Goal: Transaction & Acquisition: Obtain resource

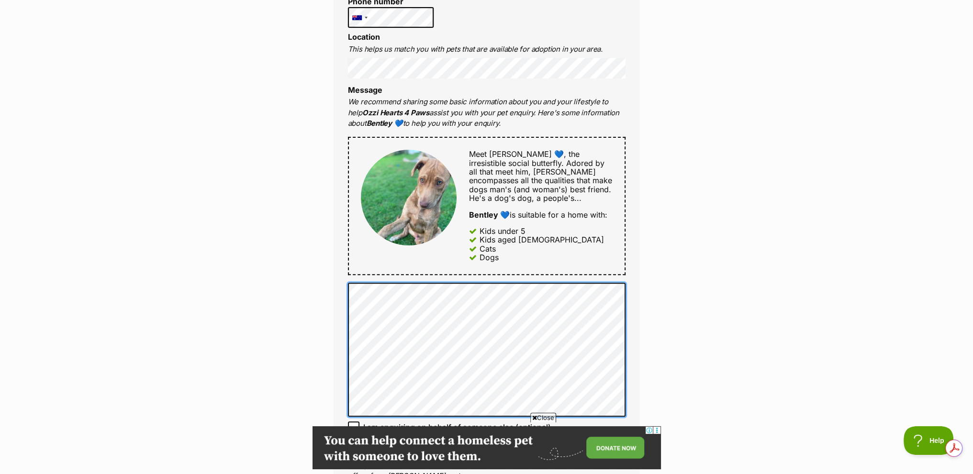
click at [344, 302] on div "Full name [PERSON_NAME] Email We require this to be able to send you communicat…" at bounding box center [487, 195] width 306 height 625
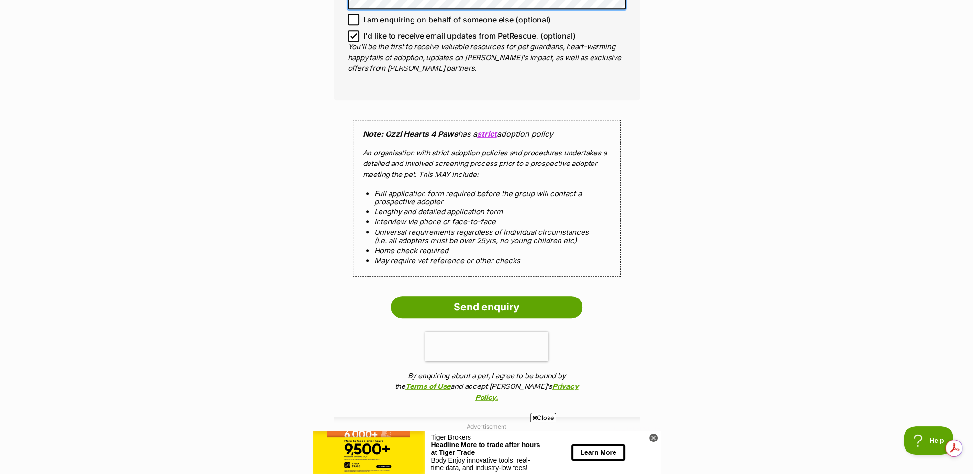
scroll to position [861, 0]
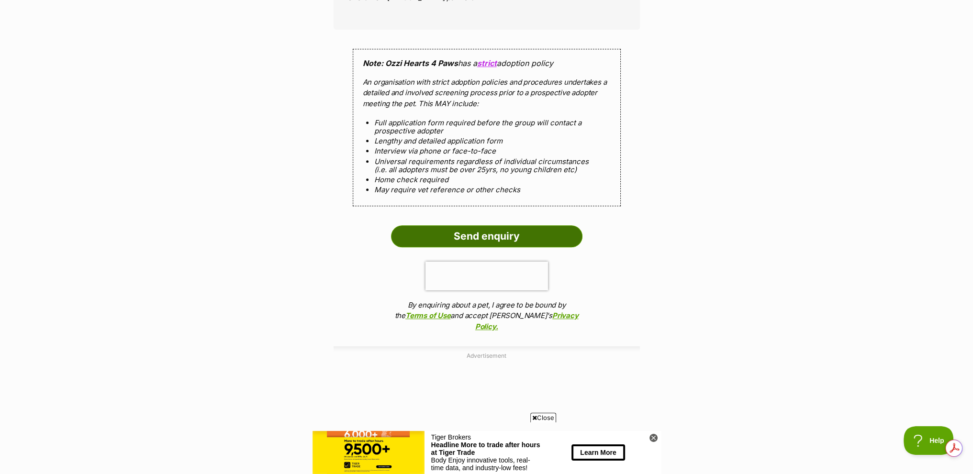
click at [512, 231] on input "Send enquiry" at bounding box center [486, 236] width 191 height 22
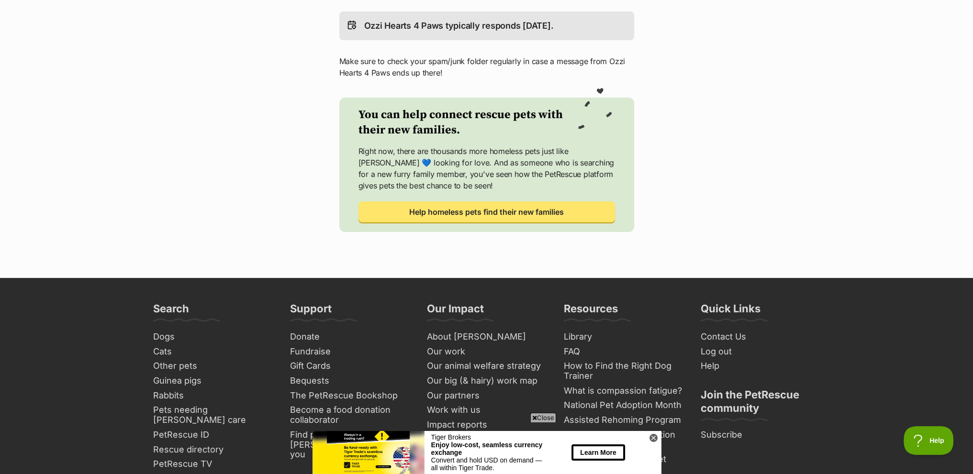
scroll to position [335, 0]
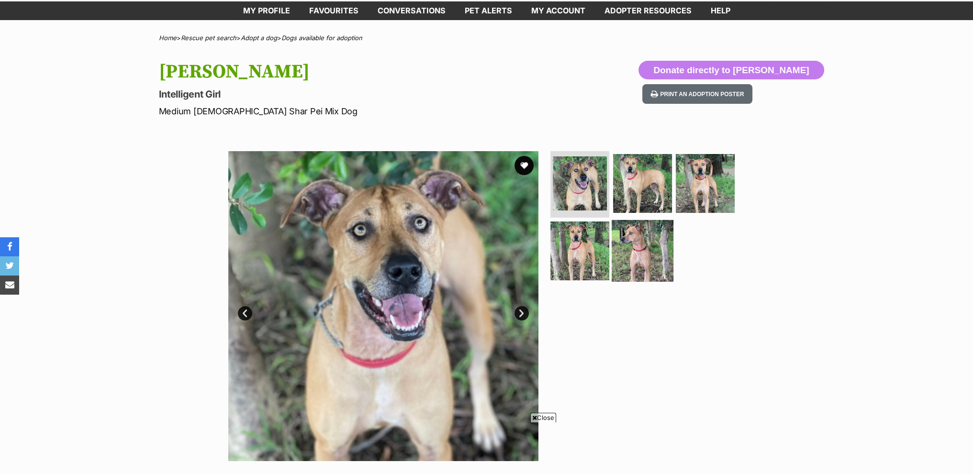
click at [634, 244] on img at bounding box center [643, 251] width 62 height 62
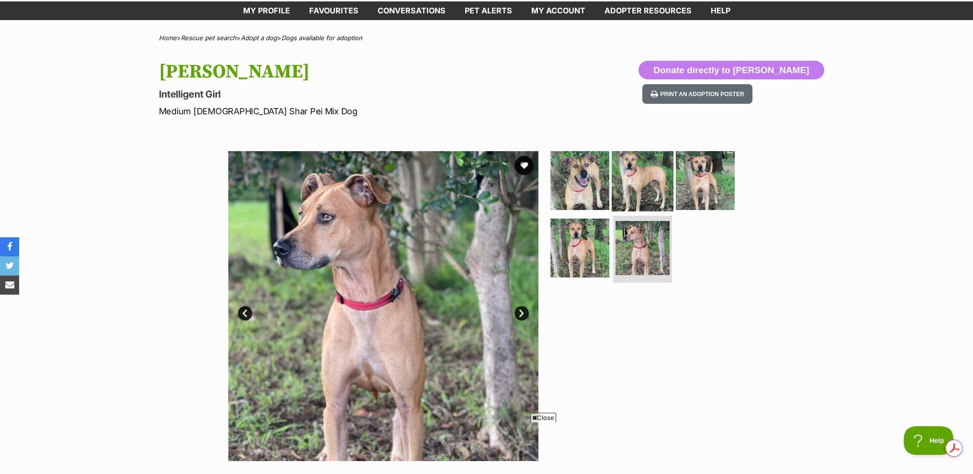
click at [646, 165] on img at bounding box center [643, 180] width 62 height 62
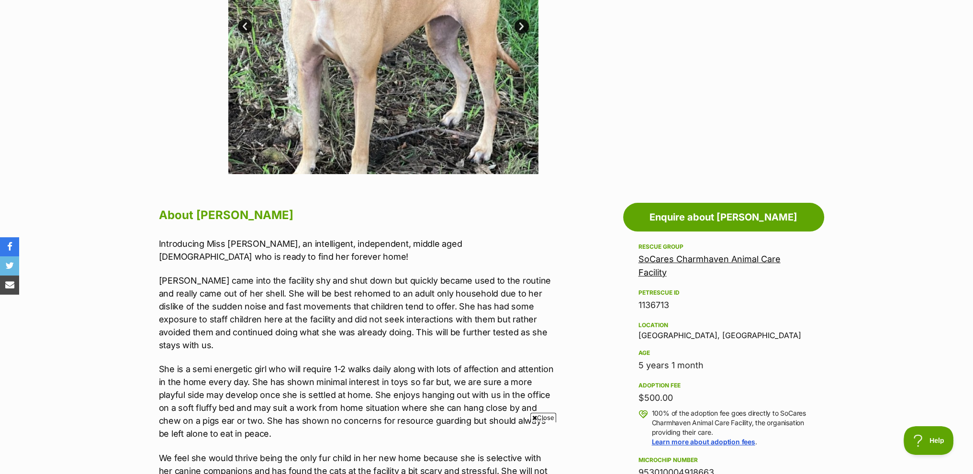
scroll to position [383, 0]
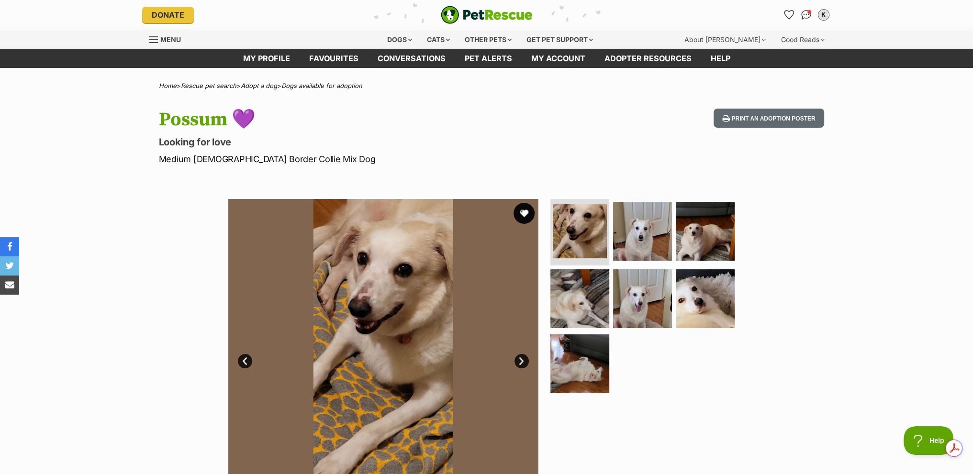
click at [527, 212] on button "favourite" at bounding box center [523, 213] width 21 height 21
click at [523, 214] on button "favourite" at bounding box center [523, 213] width 21 height 21
click at [643, 240] on img at bounding box center [643, 231] width 62 height 62
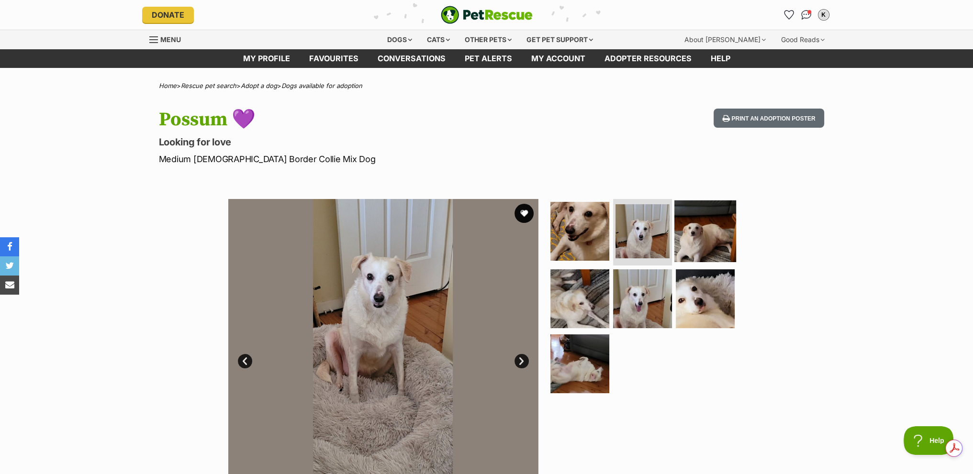
click at [696, 238] on img at bounding box center [705, 231] width 62 height 62
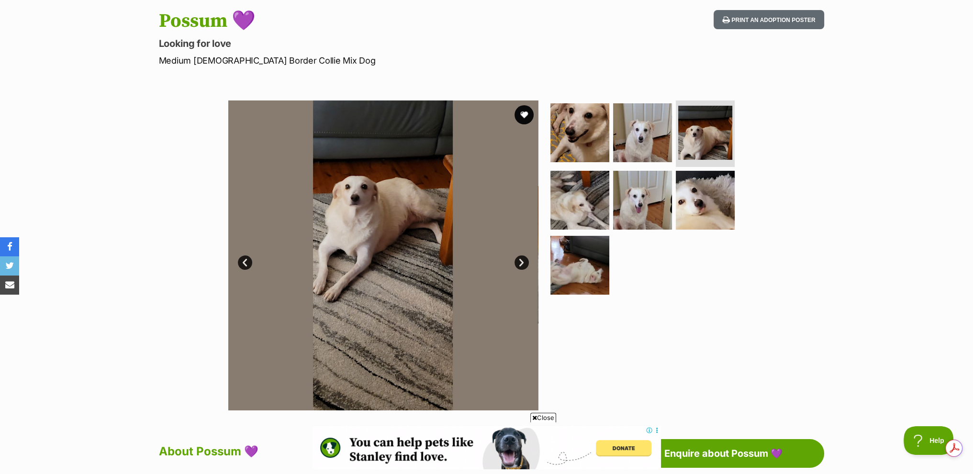
scroll to position [48, 0]
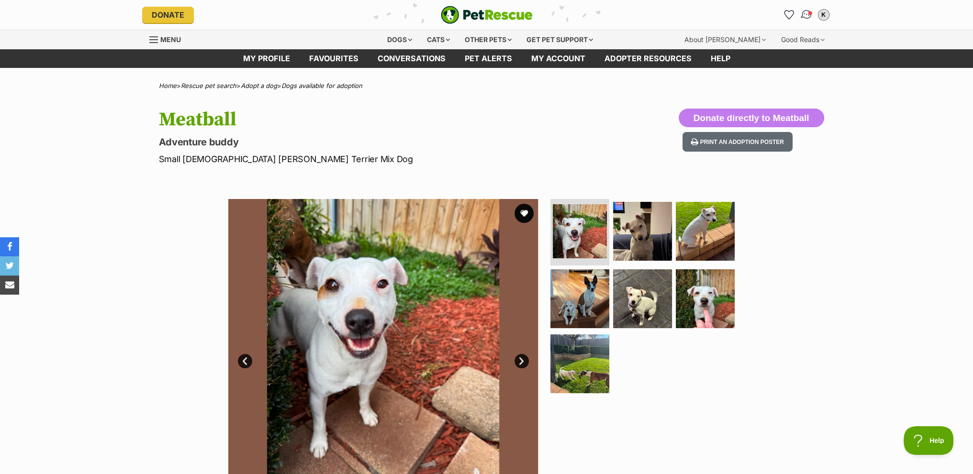
click at [805, 13] on img "Conversations" at bounding box center [806, 15] width 13 height 12
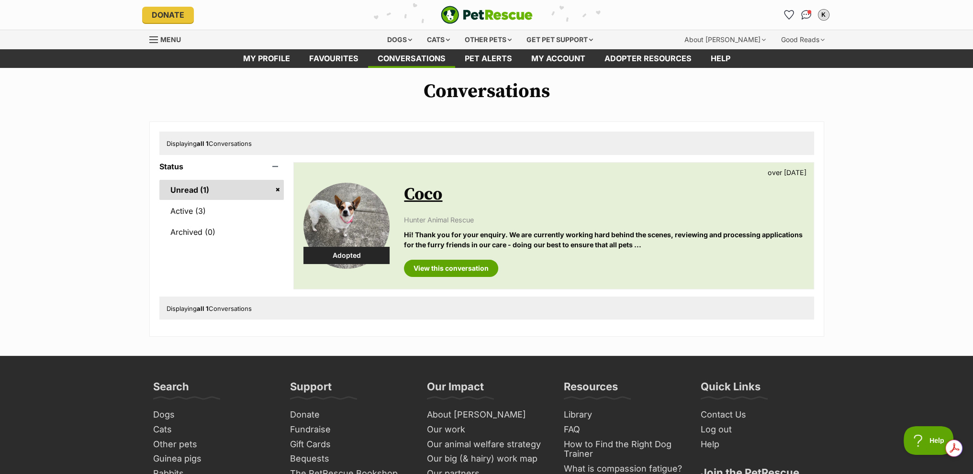
click at [154, 39] on span "Menu" at bounding box center [153, 39] width 9 height 1
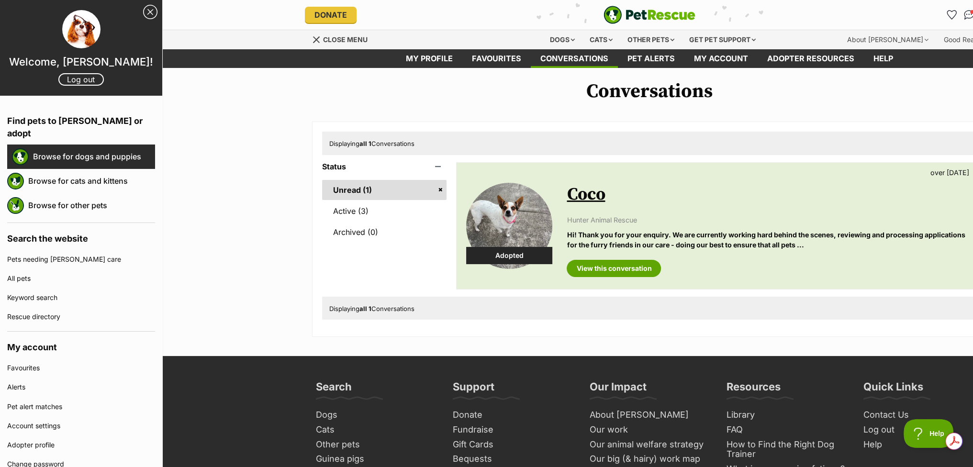
click at [115, 146] on link "Browse for dogs and puppies" at bounding box center [94, 156] width 122 height 20
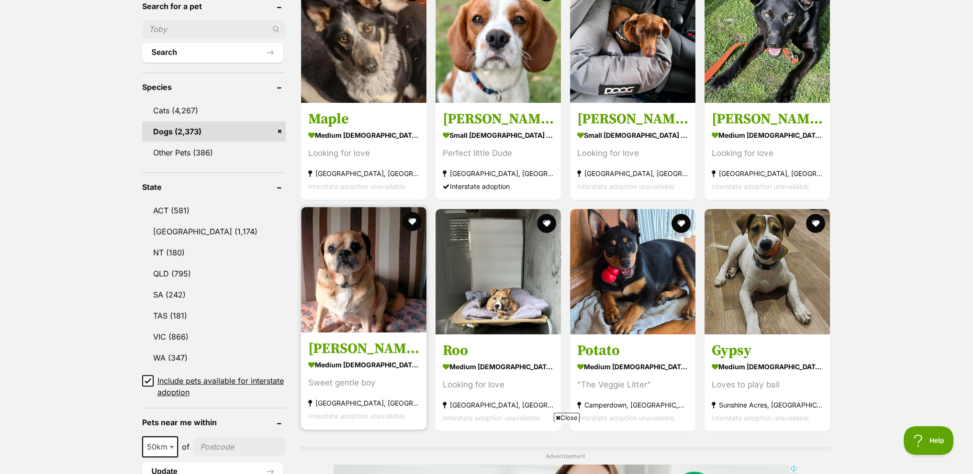
scroll to position [431, 0]
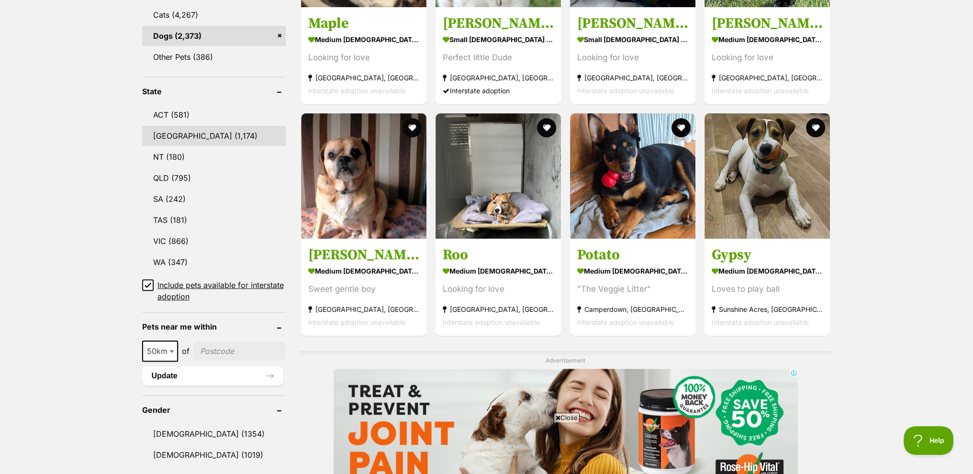
click at [181, 135] on link "NSW (1,174)" at bounding box center [214, 136] width 144 height 20
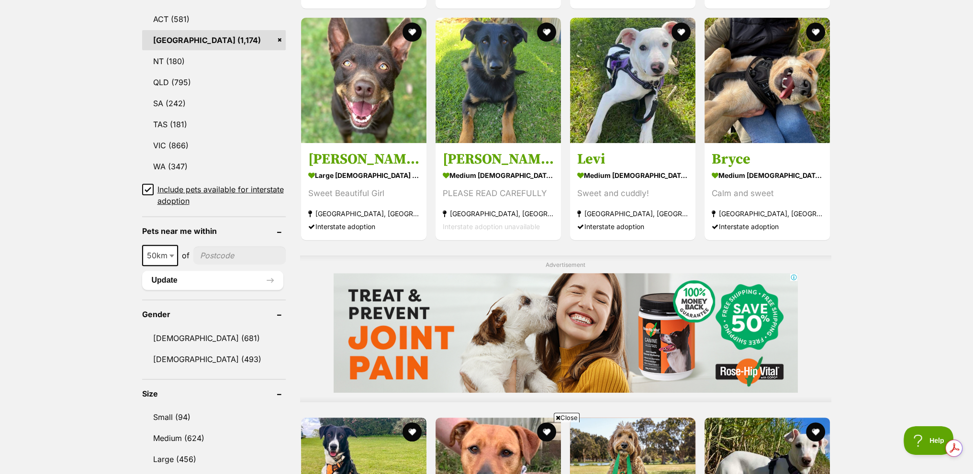
click at [169, 255] on b at bounding box center [171, 256] width 5 height 3
select select "100"
click at [224, 246] on input"] "postcode" at bounding box center [241, 255] width 89 height 18
type input"] "2256"
click at [172, 275] on button "Update" at bounding box center [212, 280] width 141 height 19
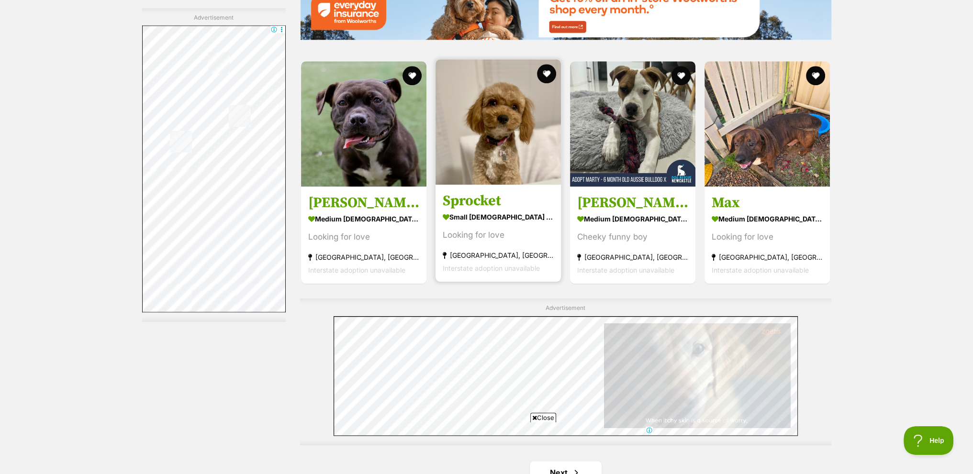
scroll to position [1770, 0]
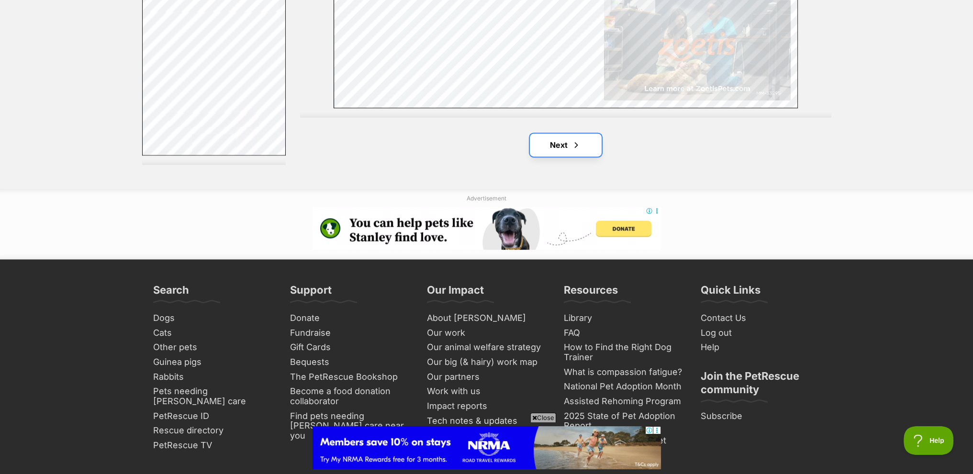
click at [567, 146] on link "Next" at bounding box center [566, 145] width 72 height 23
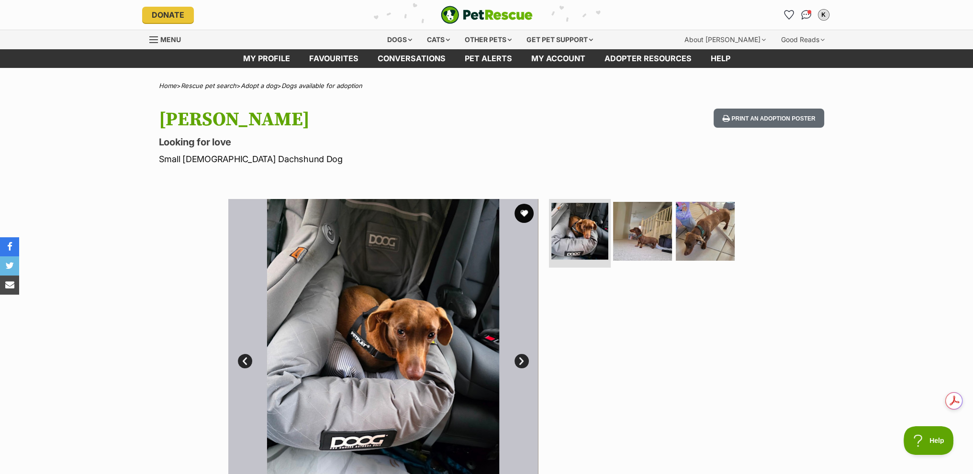
click at [588, 231] on img at bounding box center [579, 231] width 57 height 57
click at [645, 232] on img at bounding box center [643, 231] width 62 height 62
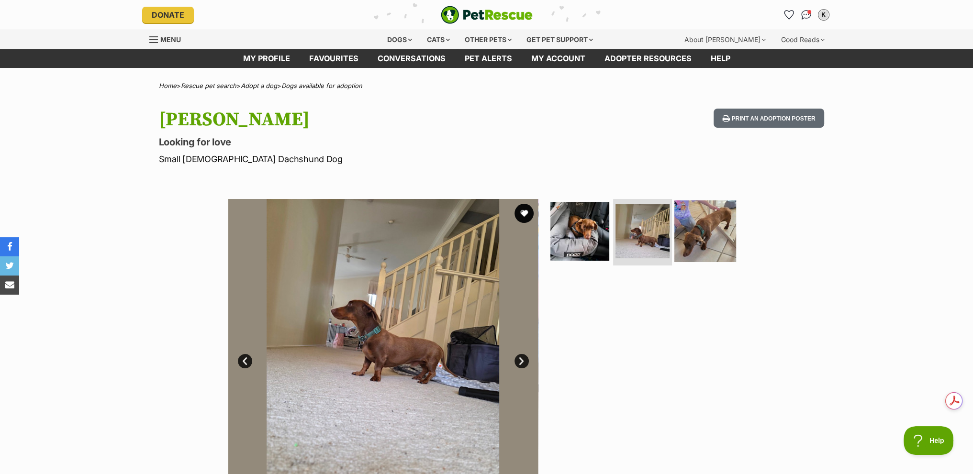
click at [702, 234] on img at bounding box center [705, 231] width 62 height 62
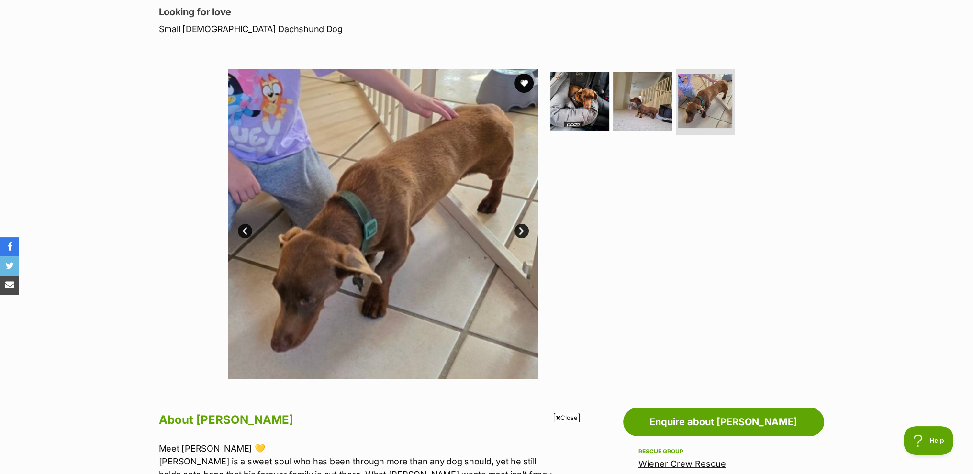
scroll to position [96, 0]
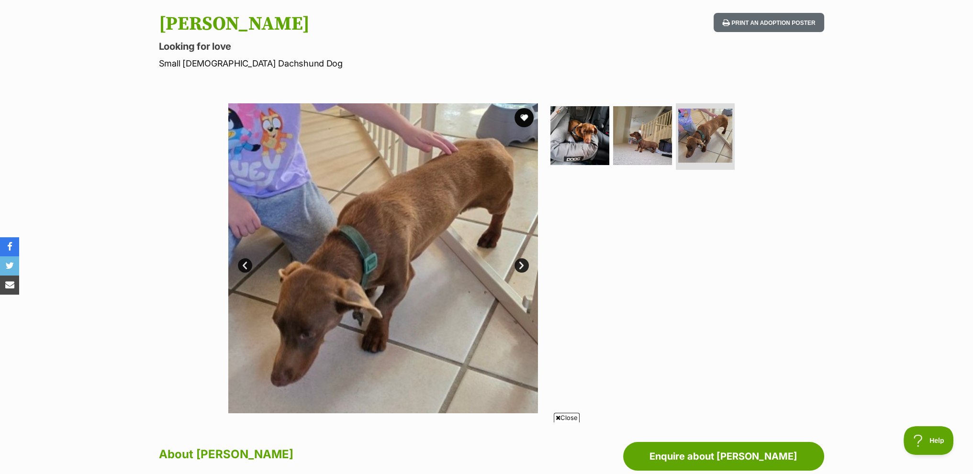
click at [522, 265] on link "Next" at bounding box center [521, 265] width 14 height 14
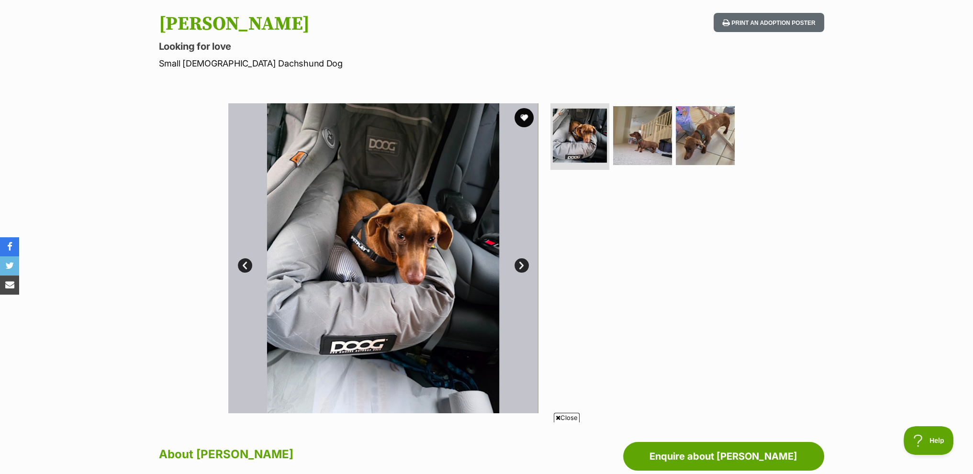
click at [522, 265] on link "Next" at bounding box center [521, 265] width 14 height 14
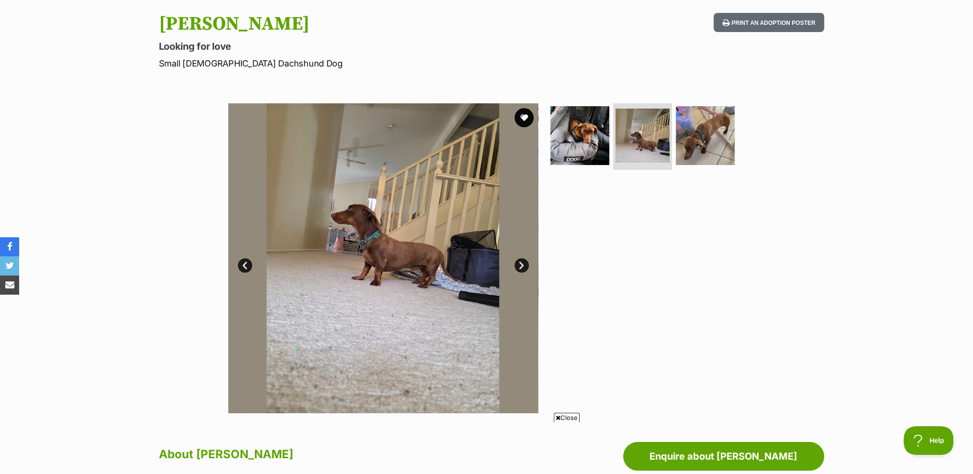
click at [523, 266] on link "Next" at bounding box center [521, 265] width 14 height 14
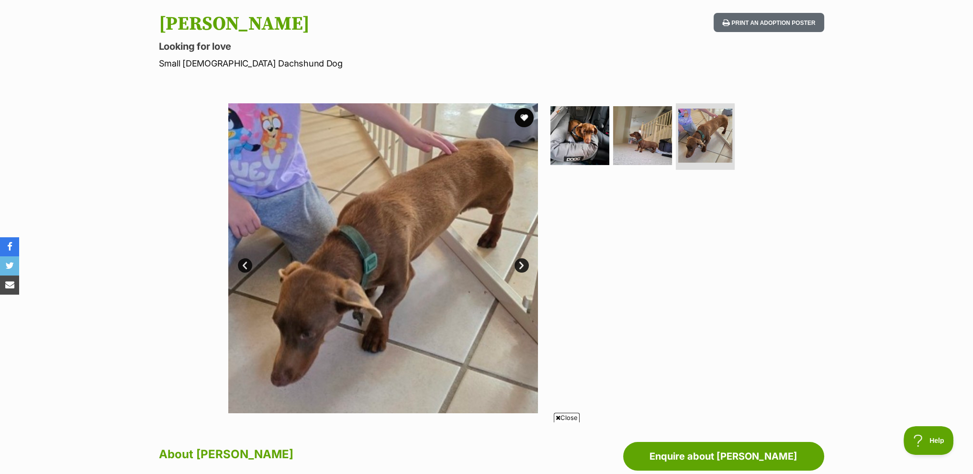
click at [523, 266] on link "Next" at bounding box center [521, 265] width 14 height 14
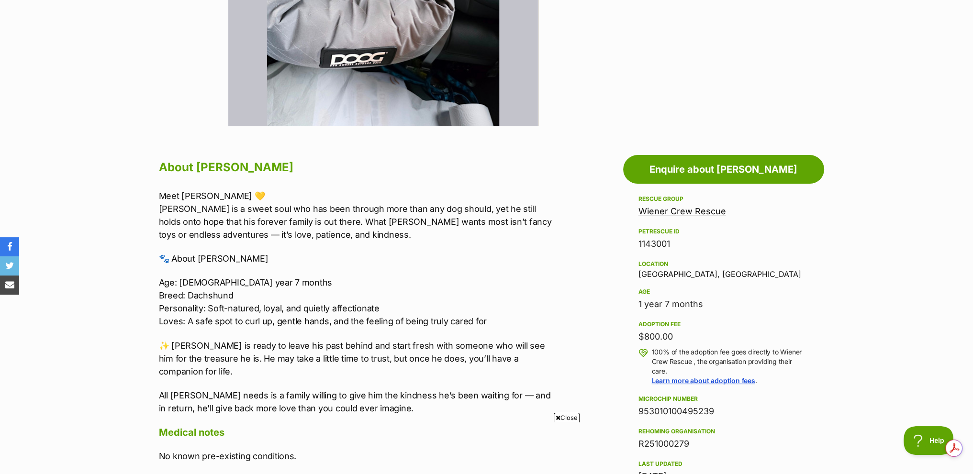
scroll to position [0, 0]
click at [563, 419] on span "Close" at bounding box center [567, 418] width 26 height 10
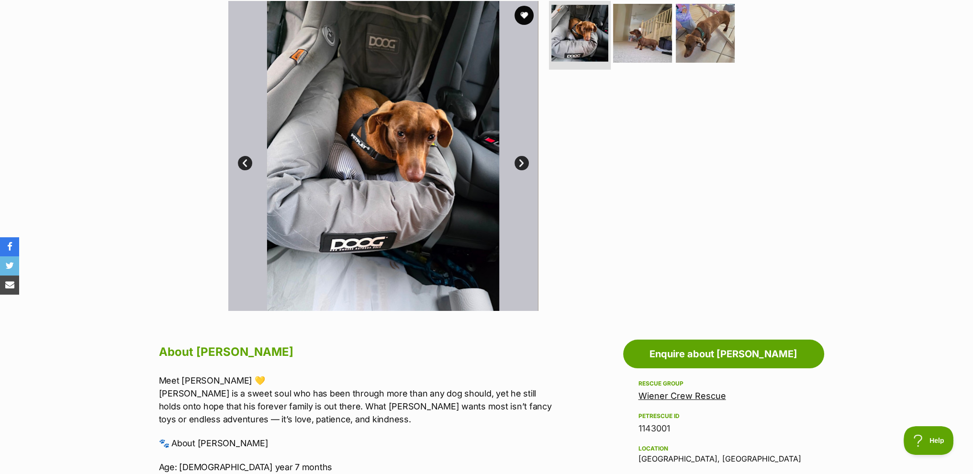
scroll to position [191, 0]
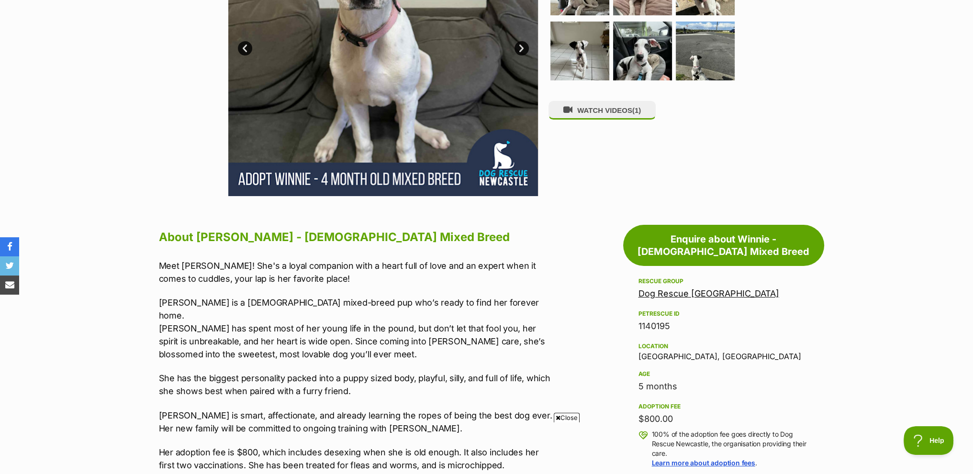
scroll to position [144, 0]
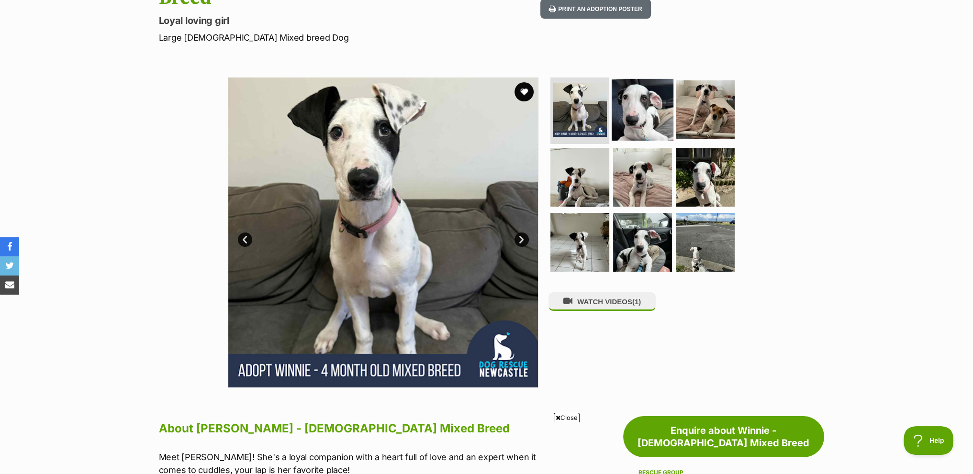
click at [624, 84] on img at bounding box center [643, 109] width 62 height 62
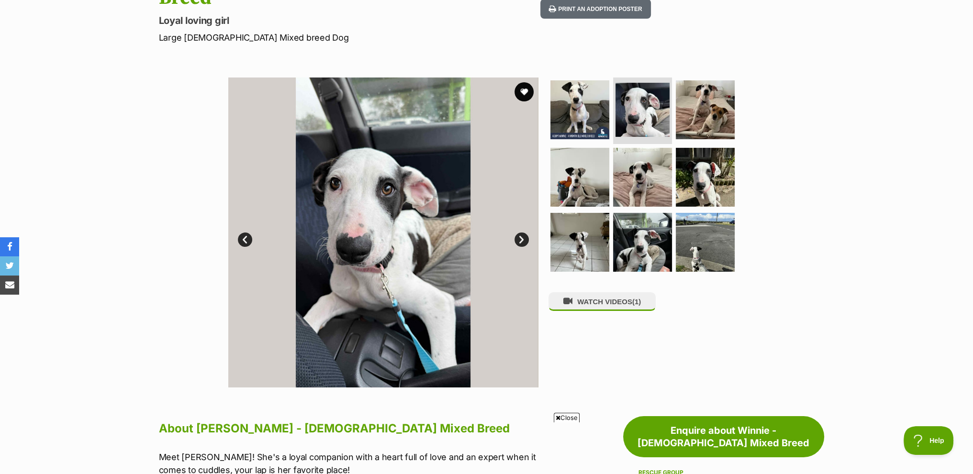
click at [524, 233] on link "Next" at bounding box center [521, 240] width 14 height 14
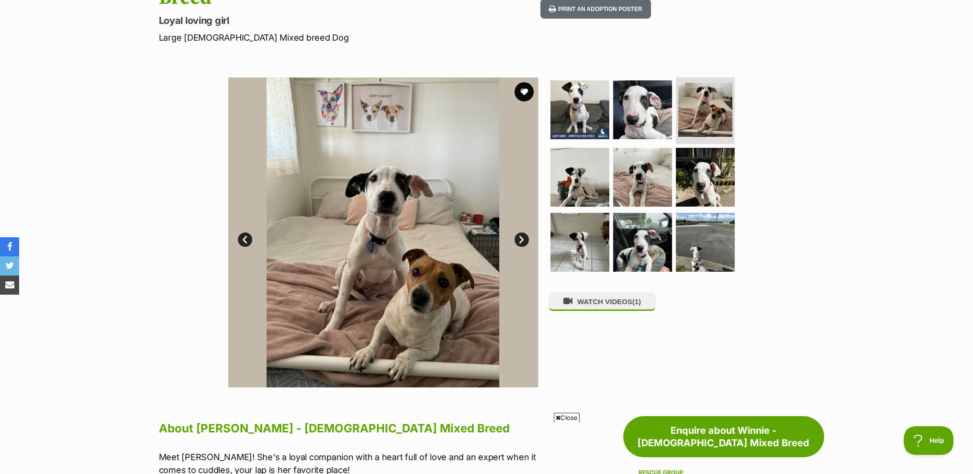
click at [524, 233] on link "Next" at bounding box center [521, 240] width 14 height 14
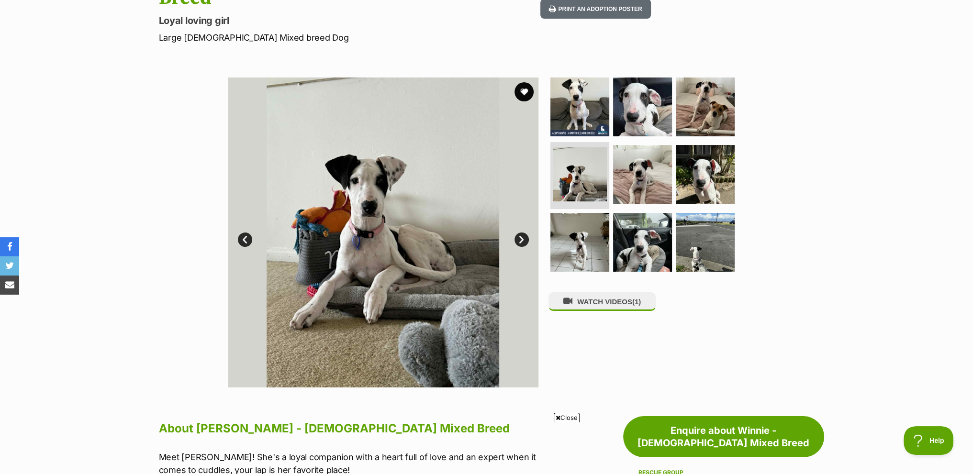
click at [524, 233] on link "Next" at bounding box center [521, 240] width 14 height 14
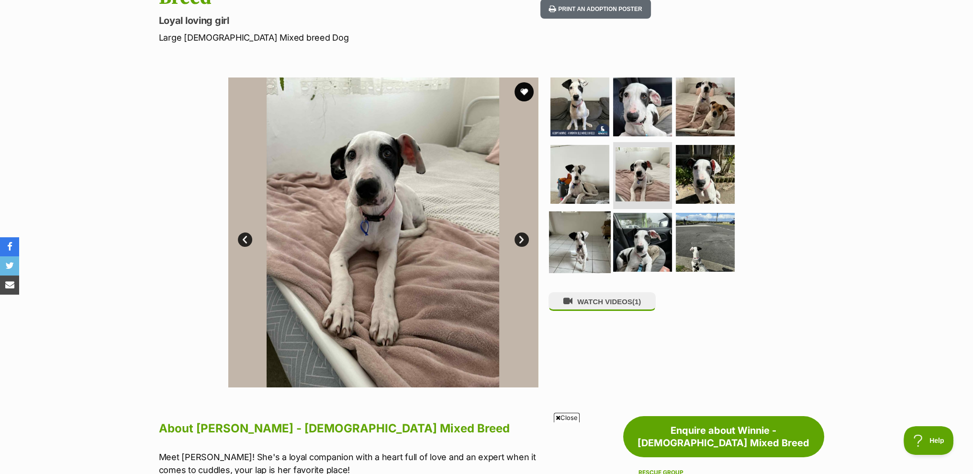
click at [579, 222] on img at bounding box center [580, 243] width 62 height 62
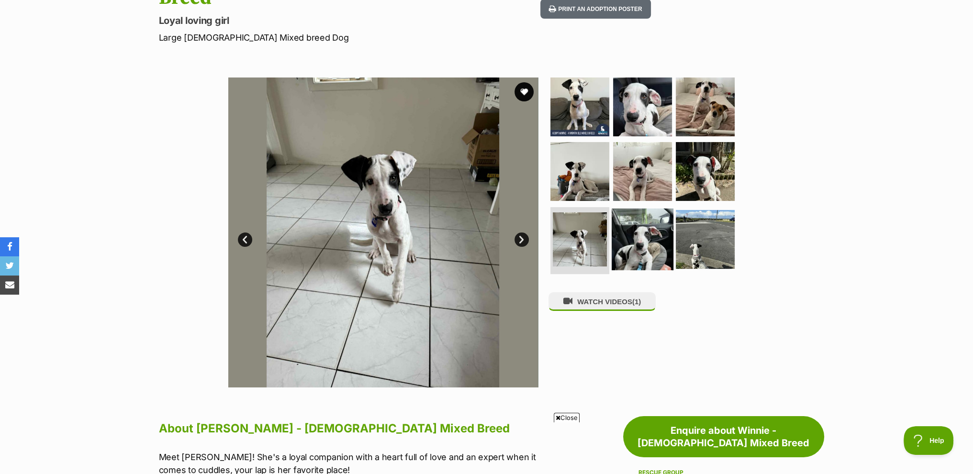
click at [661, 220] on img at bounding box center [643, 240] width 62 height 62
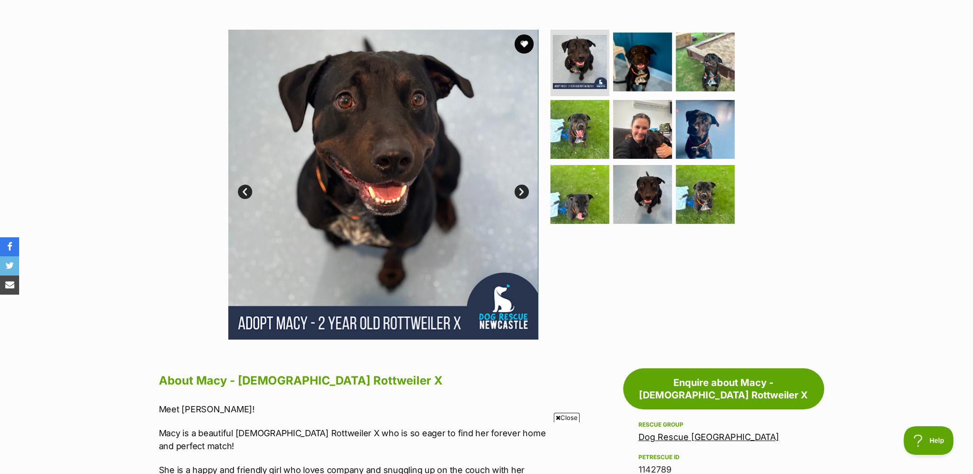
scroll to position [144, 0]
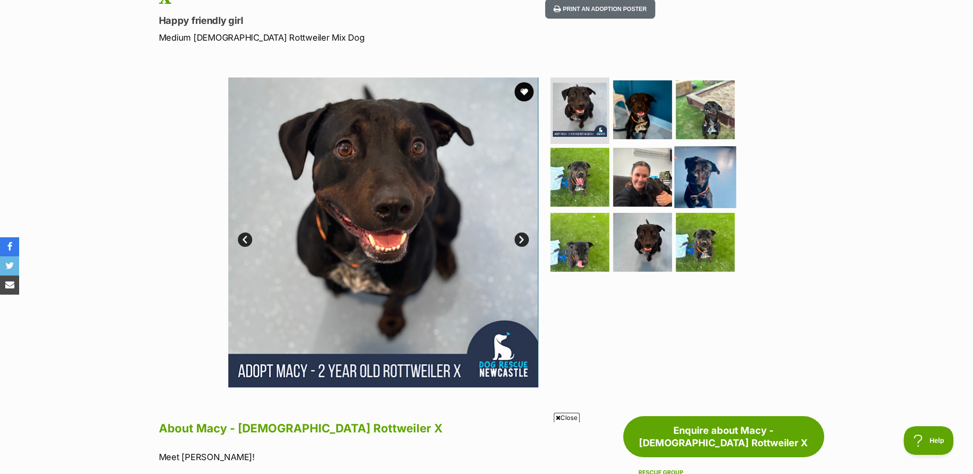
click at [713, 146] on img at bounding box center [705, 177] width 62 height 62
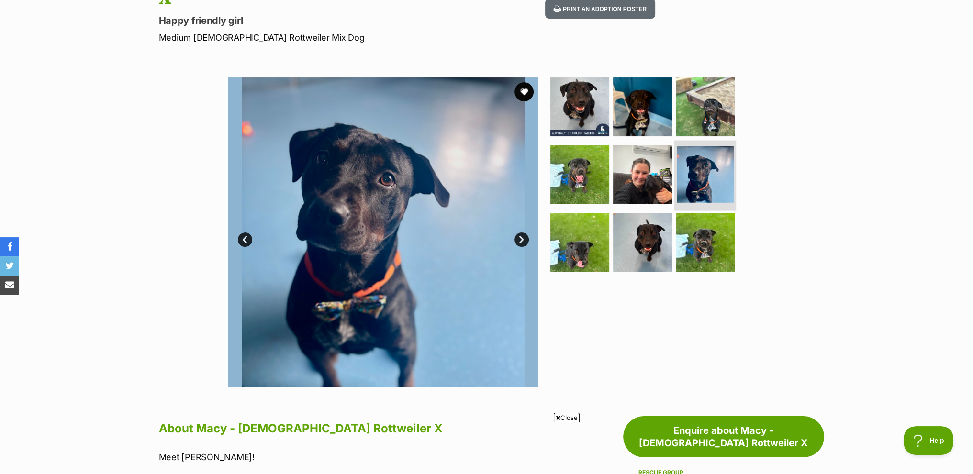
click at [679, 149] on img at bounding box center [705, 174] width 57 height 57
click at [655, 150] on img at bounding box center [643, 175] width 62 height 62
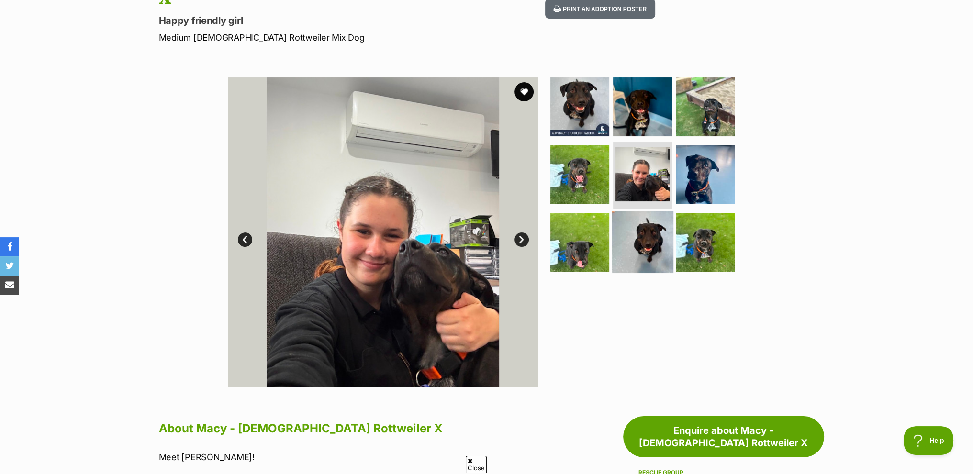
scroll to position [0, 0]
click at [640, 212] on img at bounding box center [643, 243] width 62 height 62
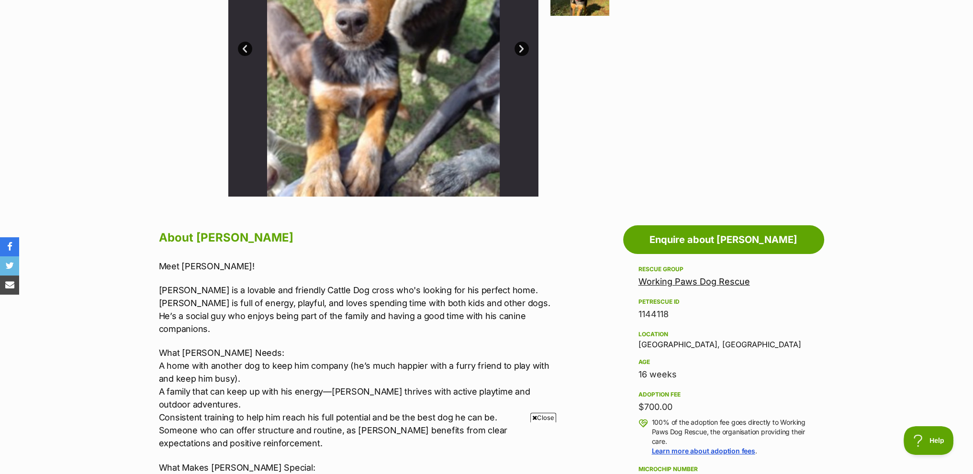
scroll to position [335, 0]
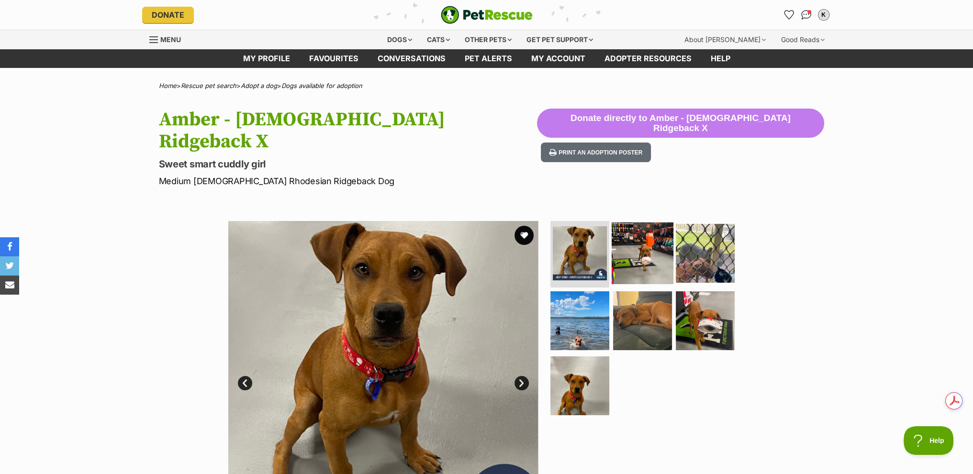
click at [644, 238] on img at bounding box center [643, 253] width 62 height 62
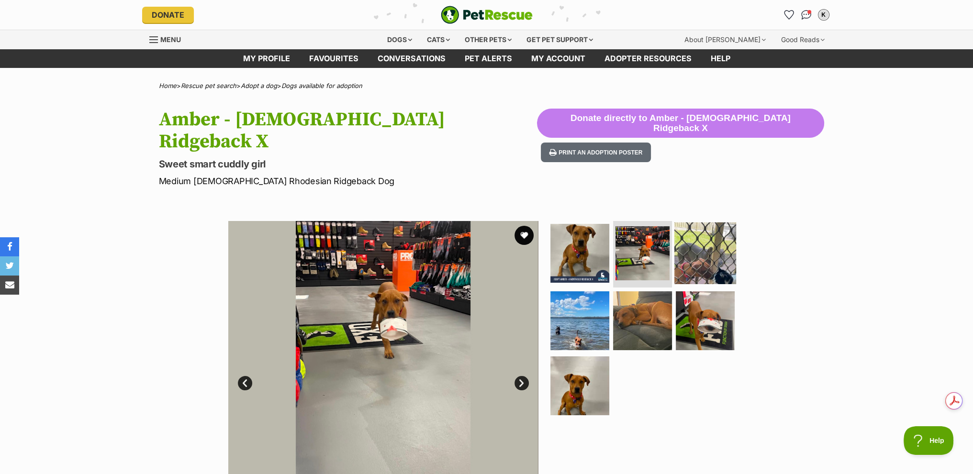
click at [680, 230] on img at bounding box center [705, 253] width 62 height 62
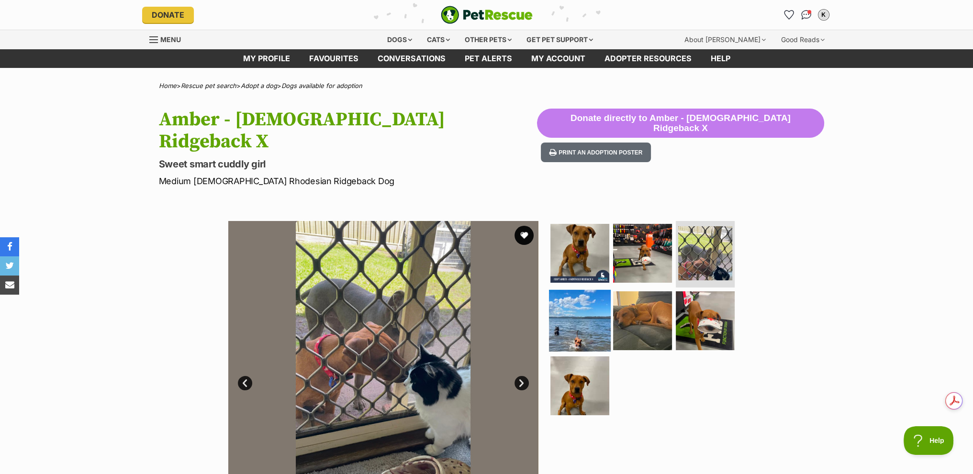
click at [577, 290] on img at bounding box center [580, 321] width 62 height 62
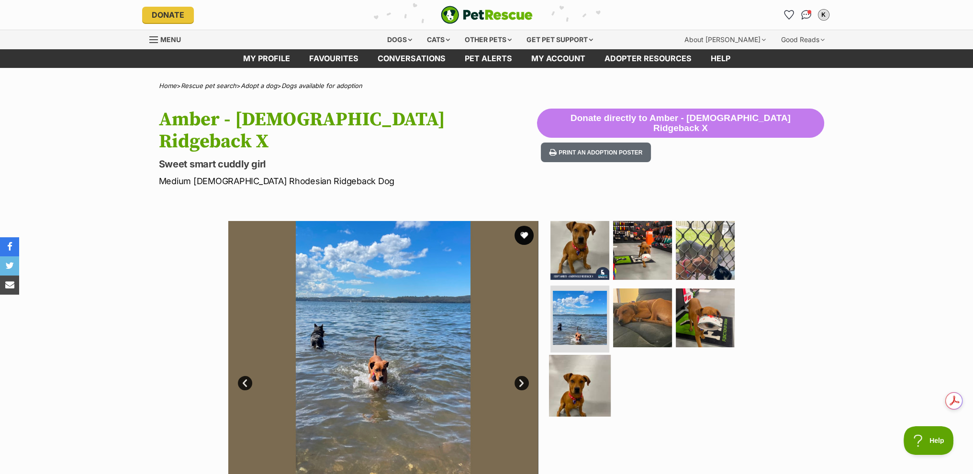
click at [567, 355] on img at bounding box center [580, 386] width 62 height 62
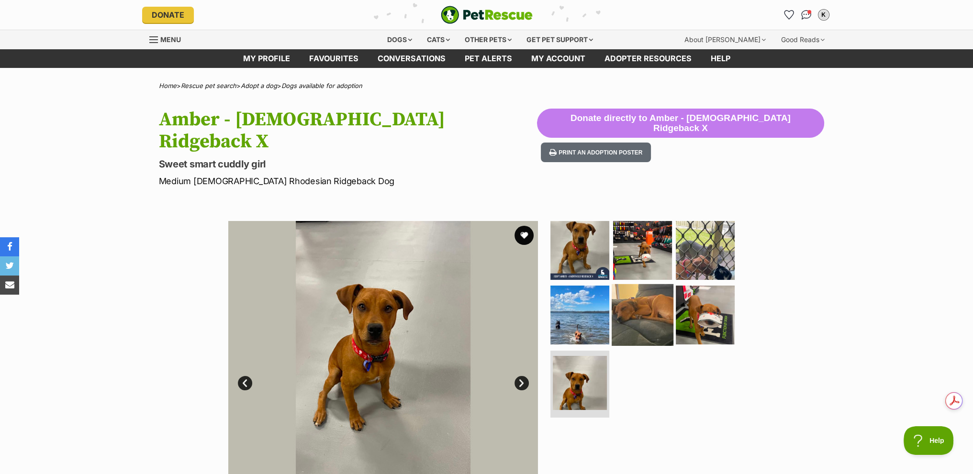
click at [629, 301] on img at bounding box center [643, 315] width 62 height 62
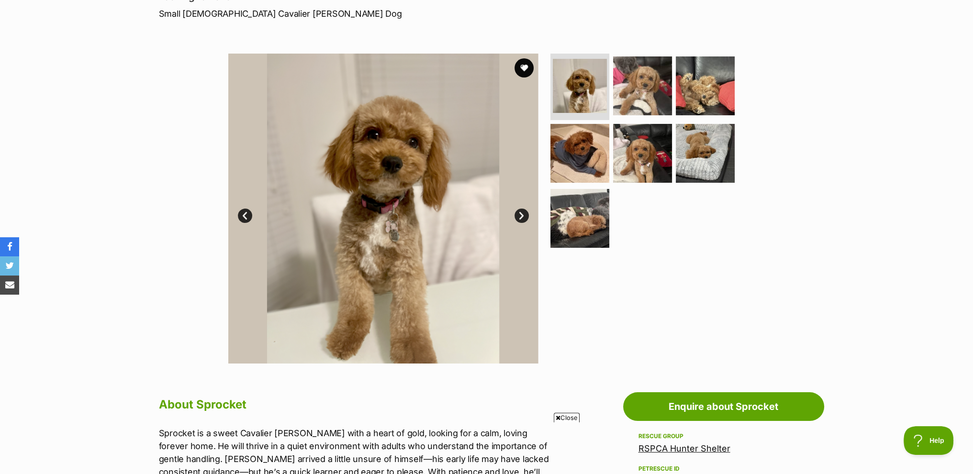
scroll to position [144, 0]
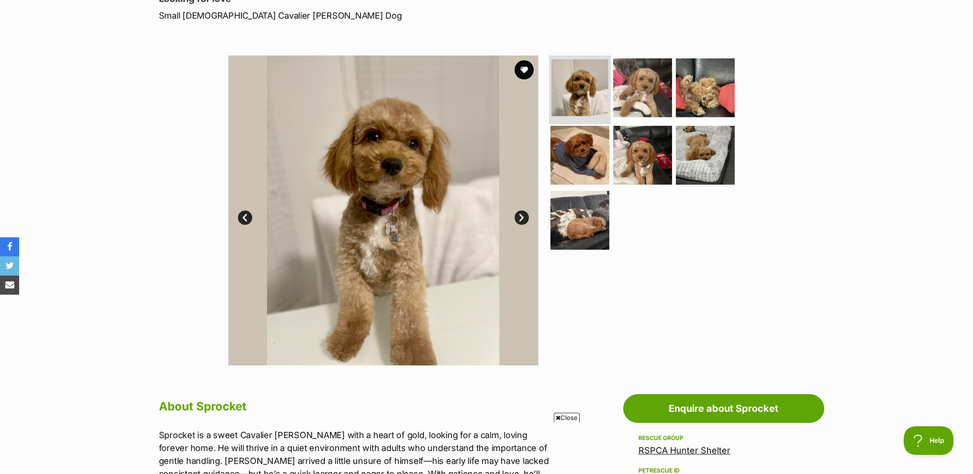
click at [582, 89] on img at bounding box center [579, 87] width 57 height 57
click at [519, 217] on link "Next" at bounding box center [521, 218] width 14 height 14
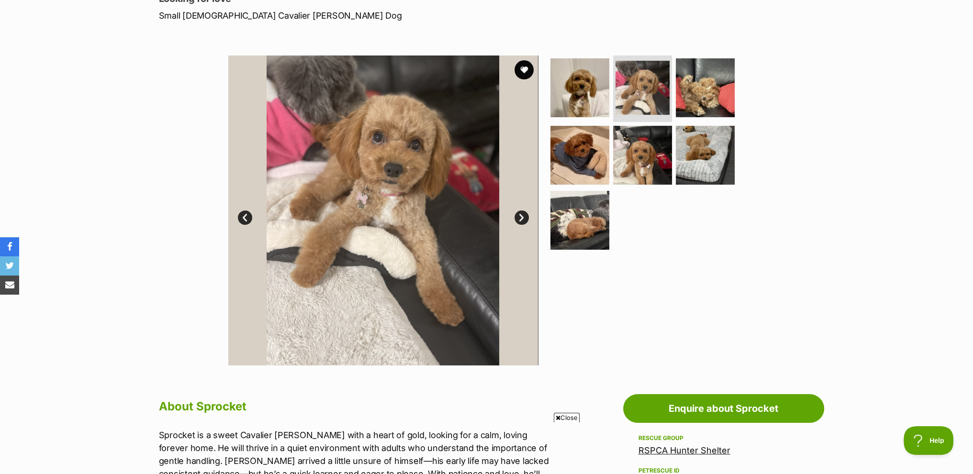
click at [519, 217] on link "Next" at bounding box center [521, 218] width 14 height 14
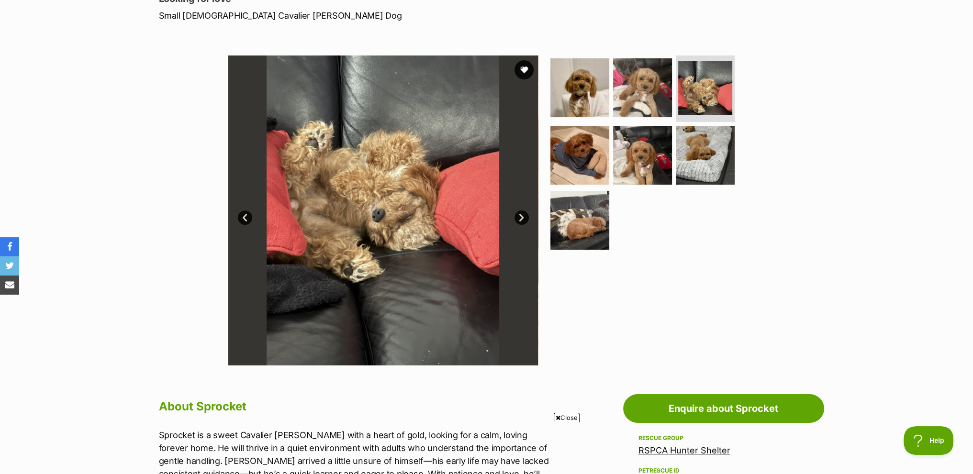
scroll to position [0, 0]
click at [519, 217] on link "Next" at bounding box center [521, 218] width 14 height 14
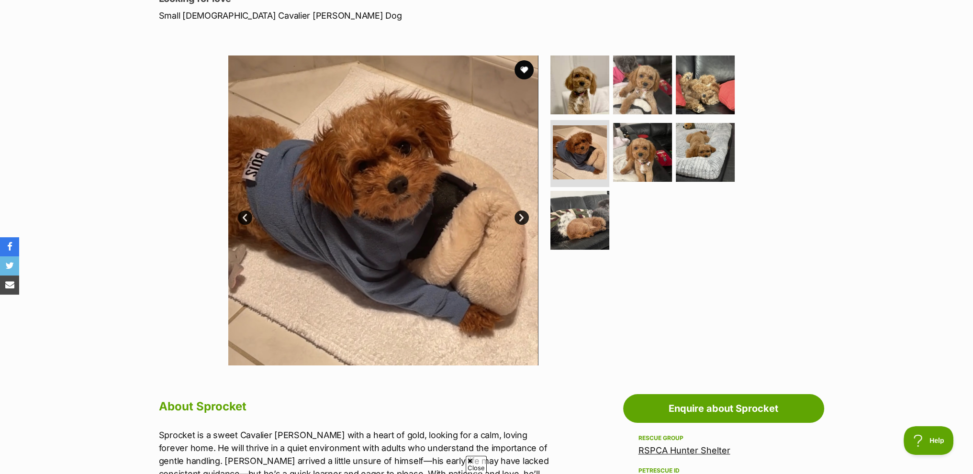
click at [519, 217] on link "Next" at bounding box center [521, 218] width 14 height 14
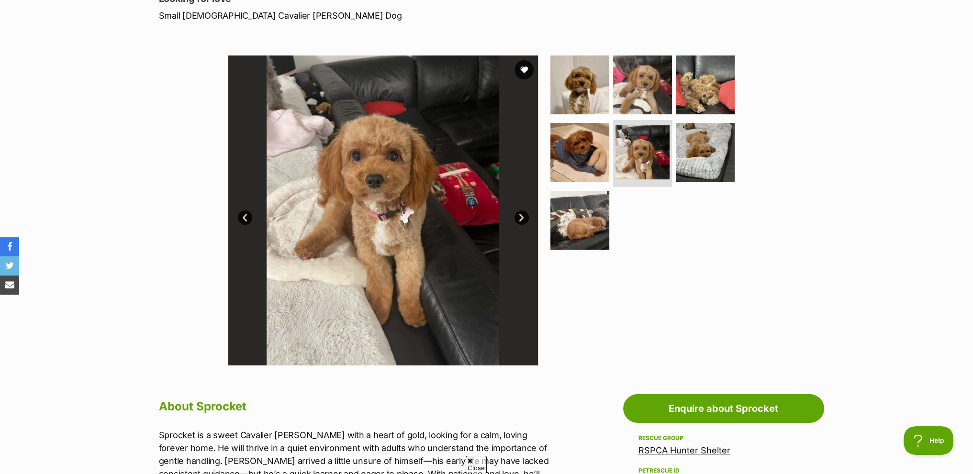
click at [519, 217] on link "Next" at bounding box center [521, 218] width 14 height 14
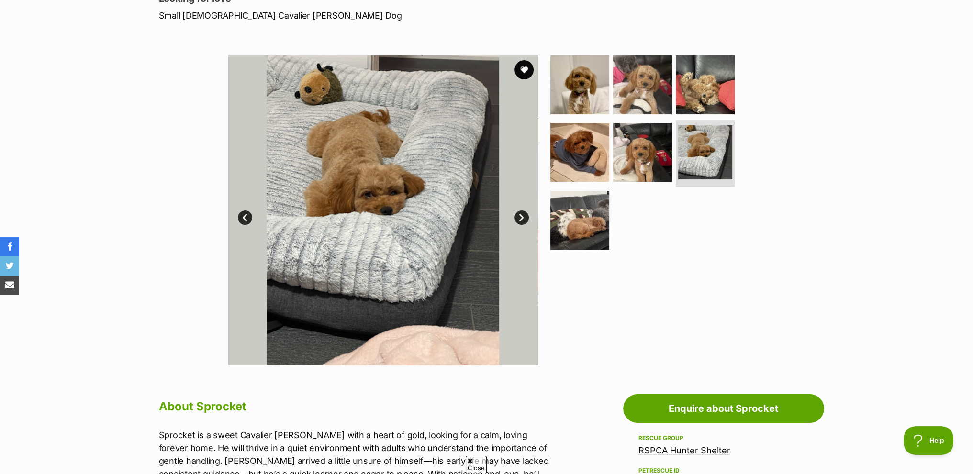
click at [519, 217] on link "Next" at bounding box center [521, 218] width 14 height 14
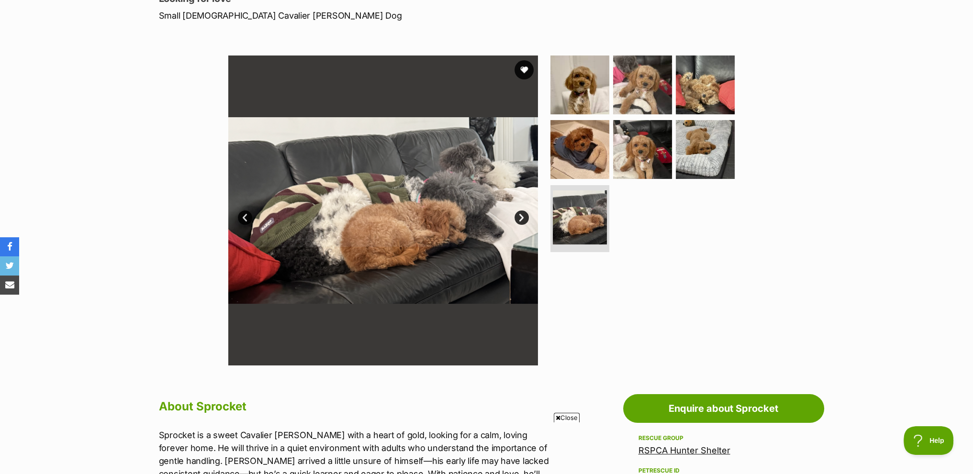
click at [519, 217] on link "Next" at bounding box center [521, 218] width 14 height 14
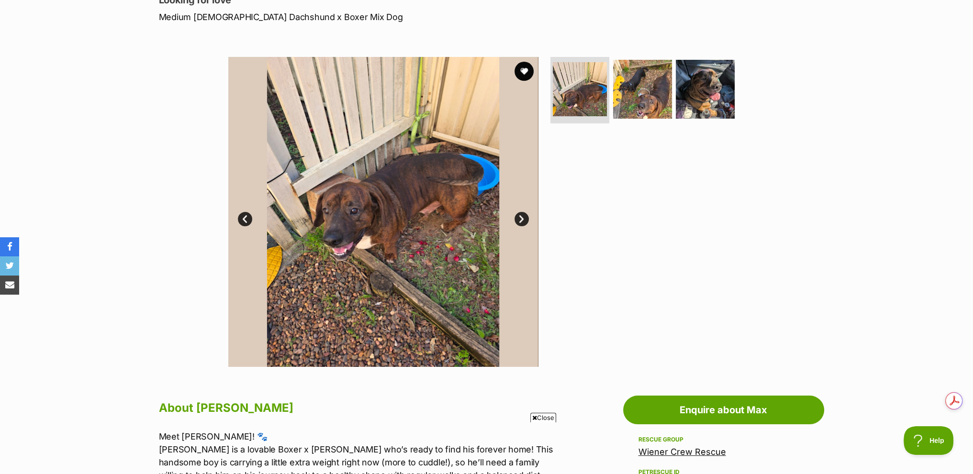
scroll to position [144, 0]
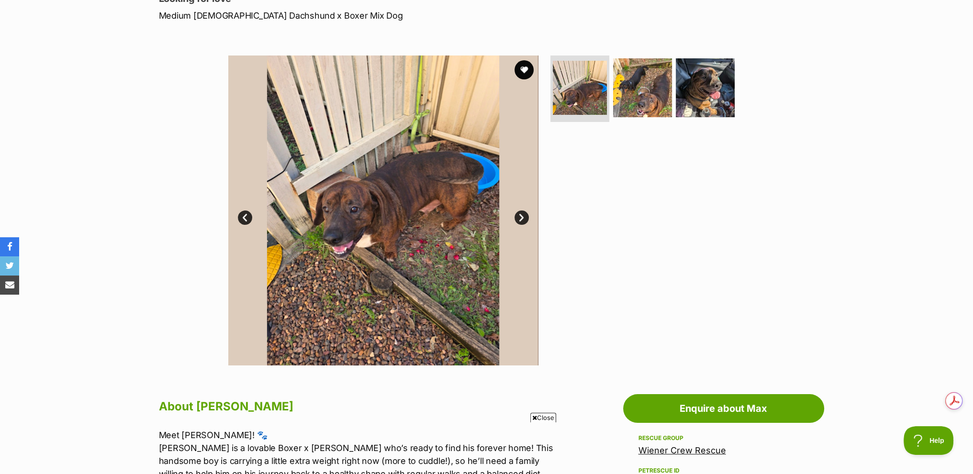
click at [520, 220] on link "Next" at bounding box center [521, 218] width 14 height 14
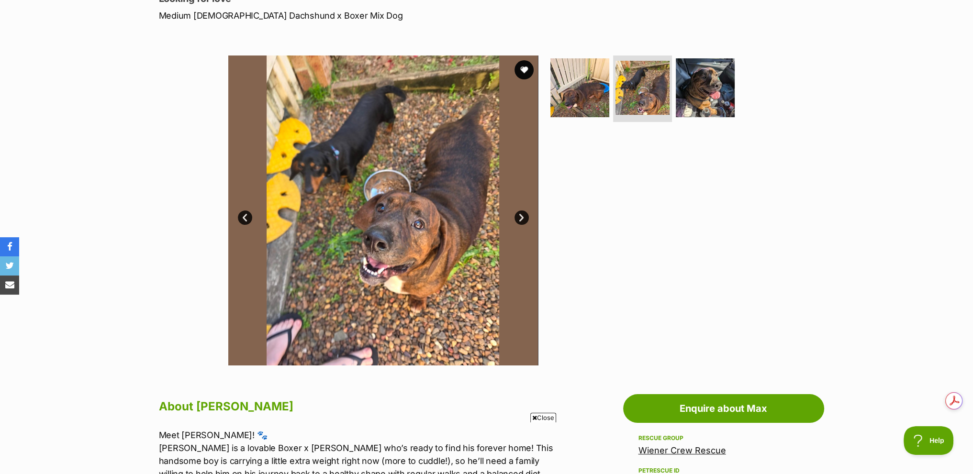
click at [520, 220] on link "Next" at bounding box center [521, 218] width 14 height 14
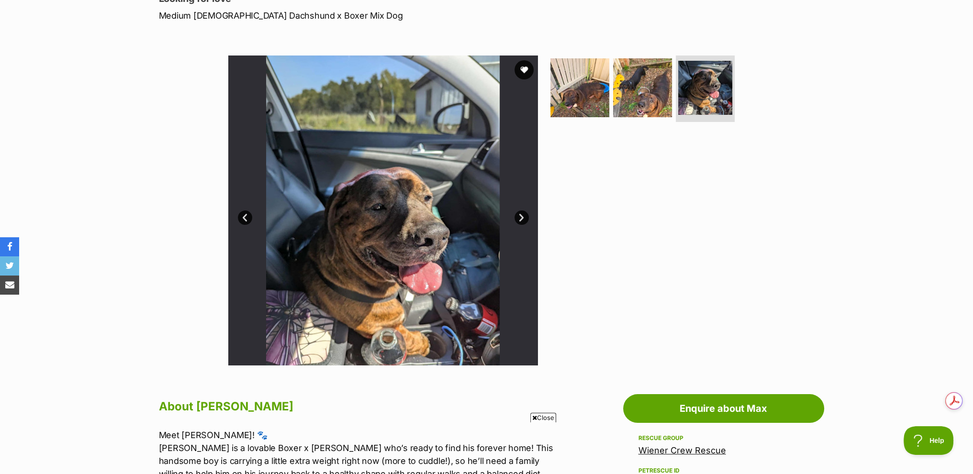
click at [520, 221] on link "Next" at bounding box center [521, 218] width 14 height 14
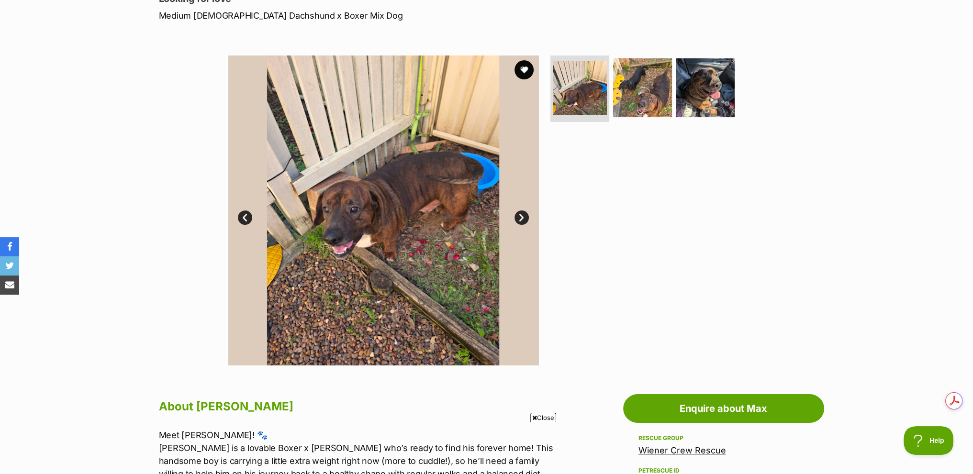
click at [519, 223] on link "Next" at bounding box center [521, 218] width 14 height 14
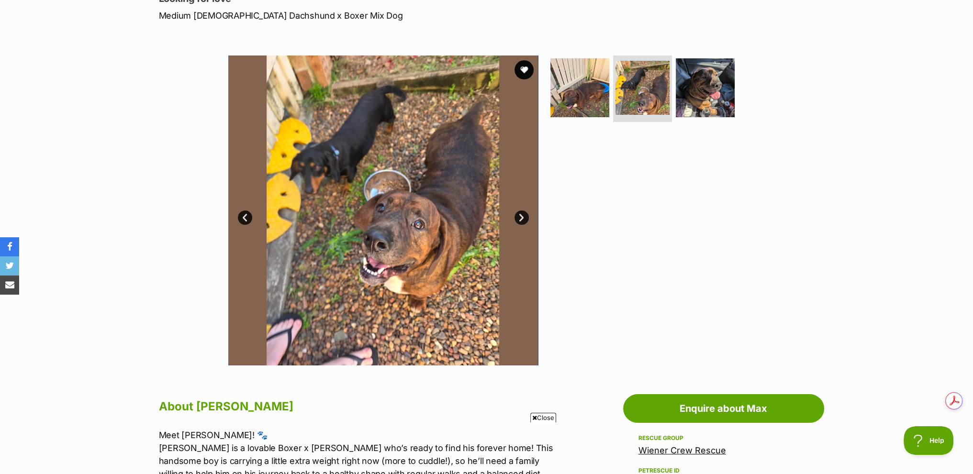
click at [519, 223] on link "Next" at bounding box center [521, 218] width 14 height 14
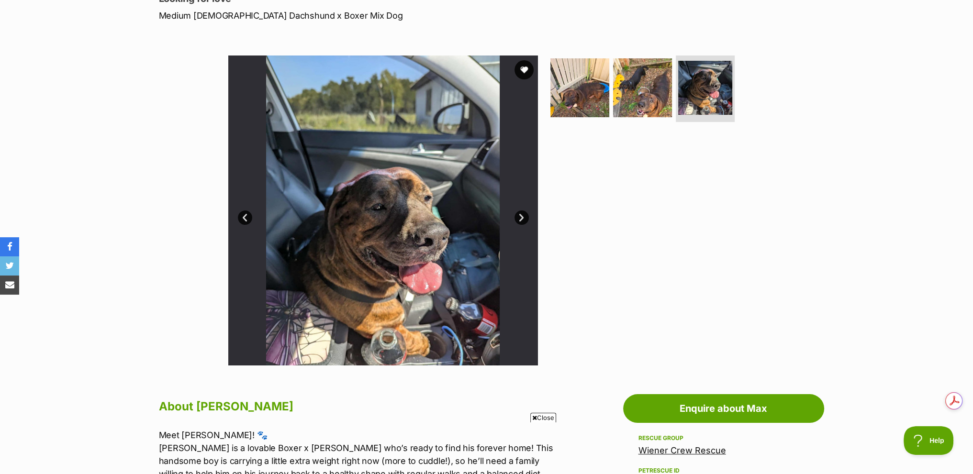
click at [519, 223] on link "Next" at bounding box center [521, 218] width 14 height 14
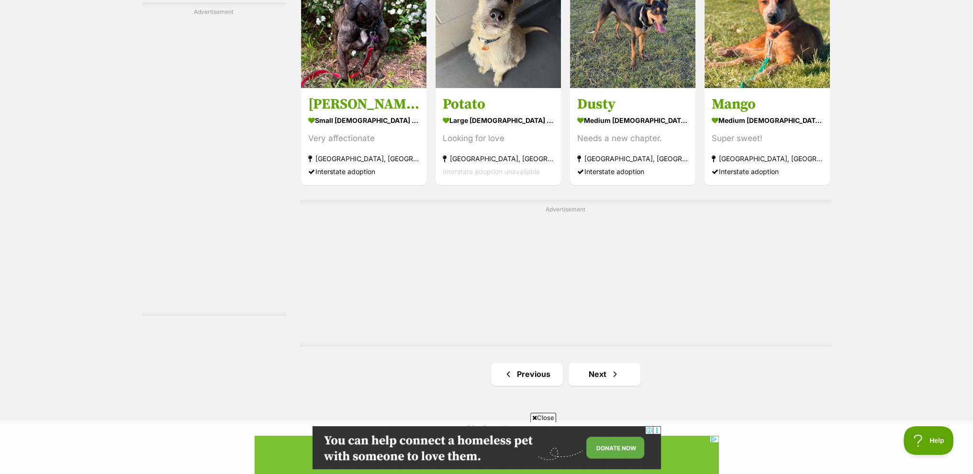
scroll to position [1675, 0]
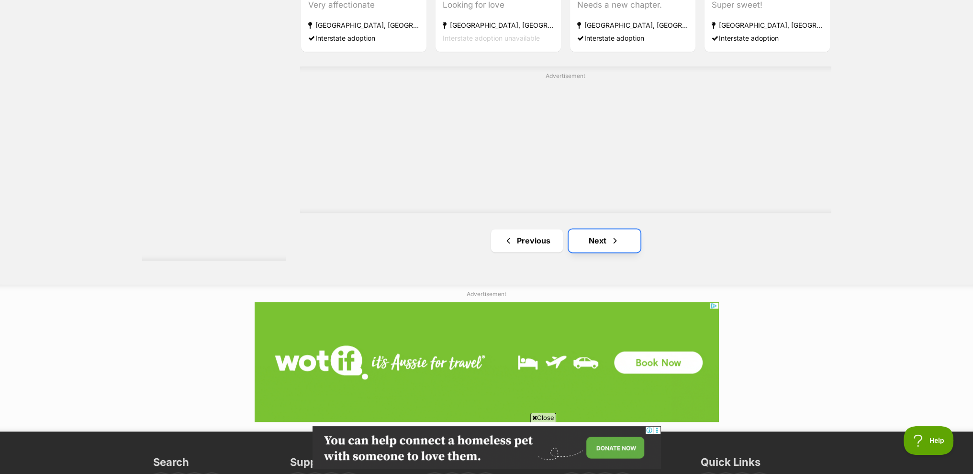
click at [606, 250] on link "Next" at bounding box center [604, 240] width 72 height 23
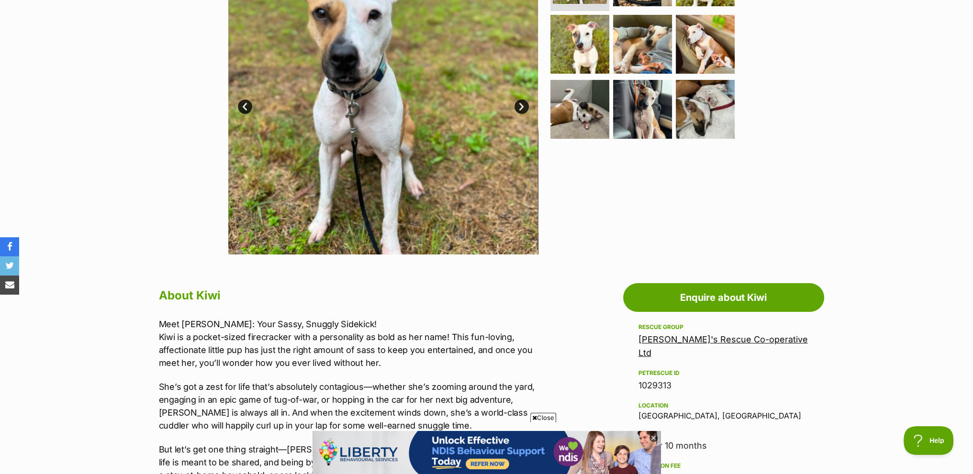
scroll to position [191, 0]
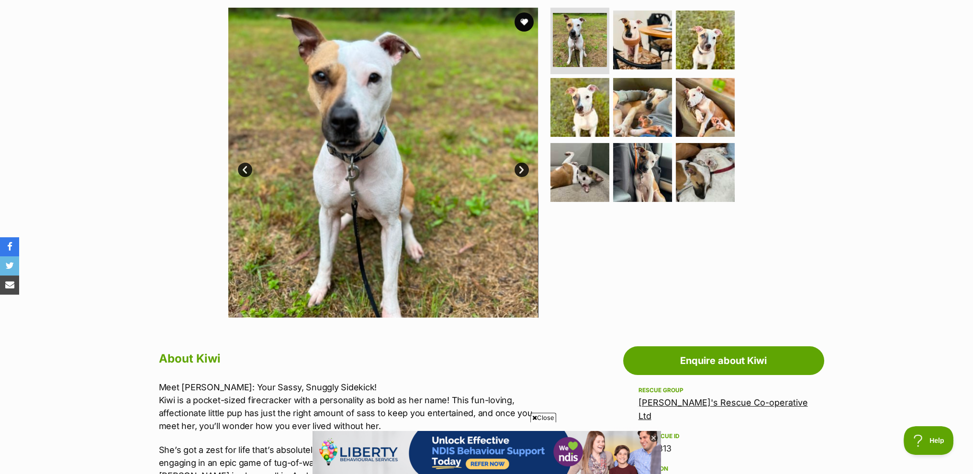
click at [518, 172] on link "Next" at bounding box center [521, 170] width 14 height 14
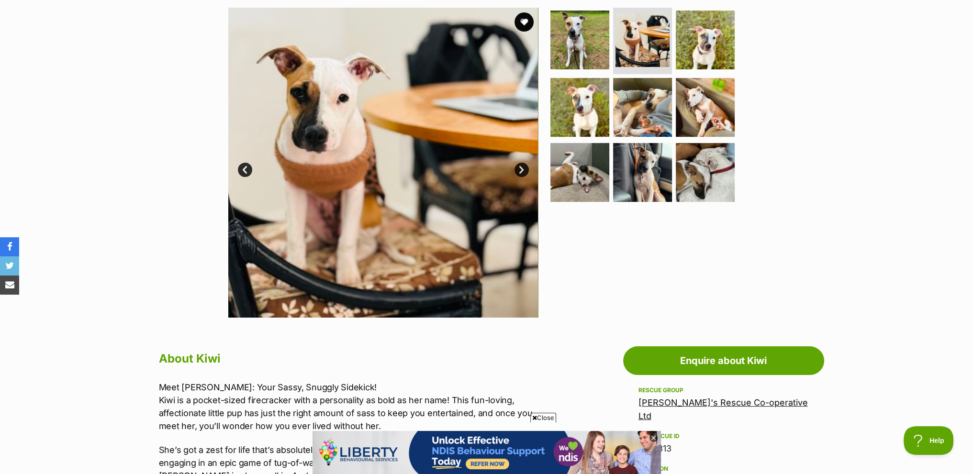
click at [518, 172] on link "Next" at bounding box center [521, 170] width 14 height 14
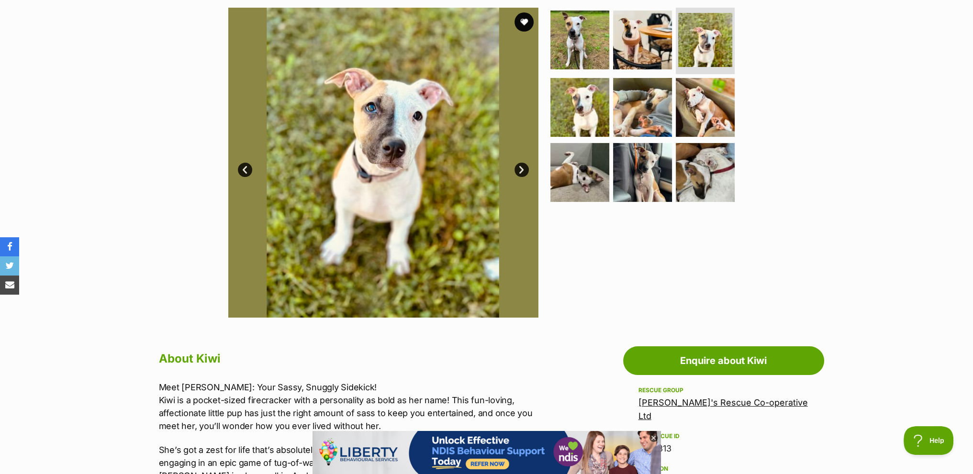
click at [518, 172] on link "Next" at bounding box center [521, 170] width 14 height 14
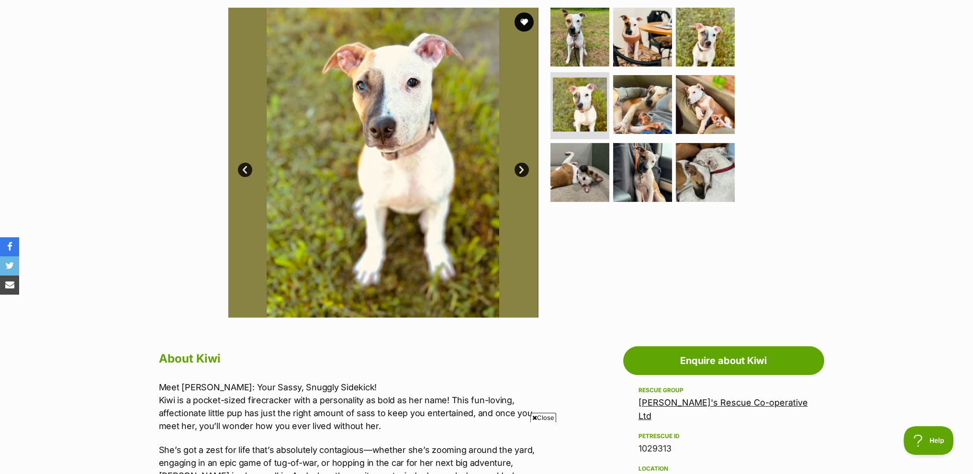
click at [518, 172] on link "Next" at bounding box center [521, 170] width 14 height 14
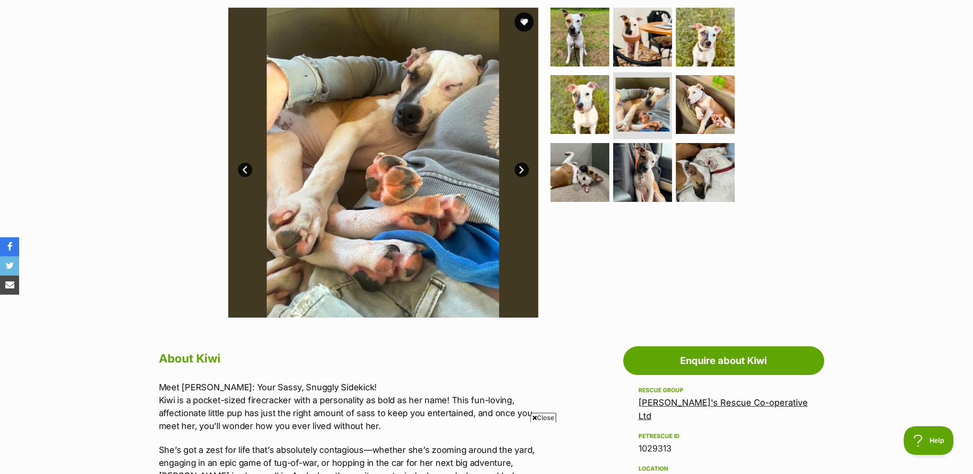
click at [518, 172] on link "Next" at bounding box center [521, 170] width 14 height 14
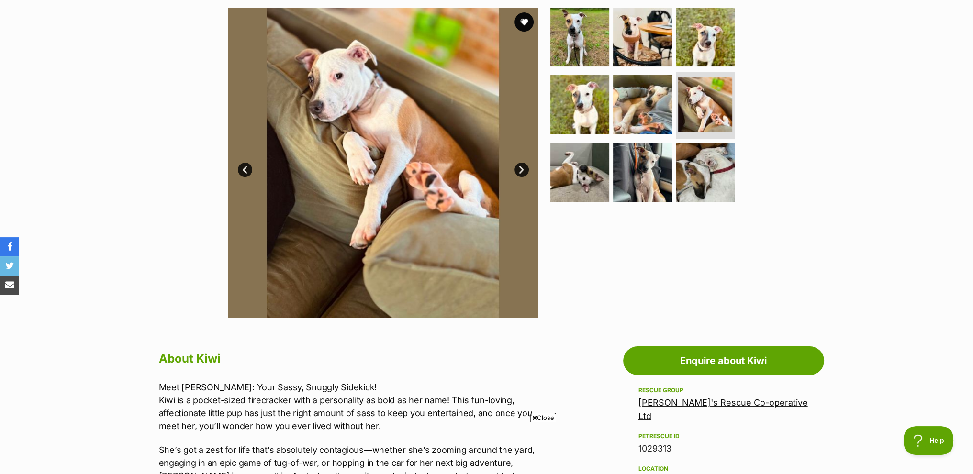
click at [518, 172] on link "Next" at bounding box center [521, 170] width 14 height 14
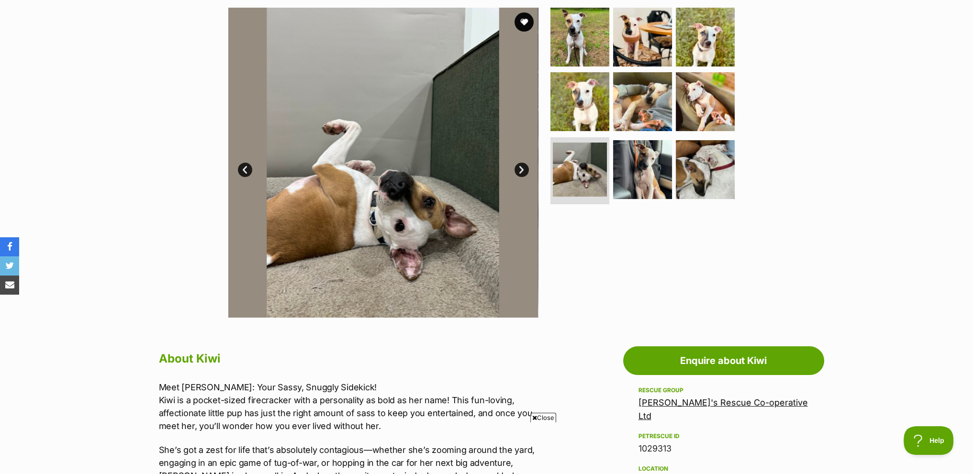
click at [518, 172] on link "Next" at bounding box center [521, 170] width 14 height 14
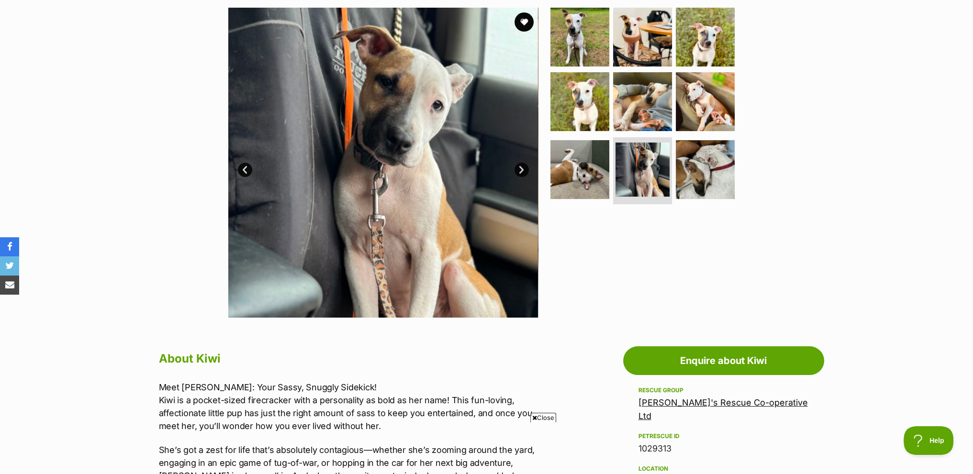
click at [518, 172] on link "Next" at bounding box center [521, 170] width 14 height 14
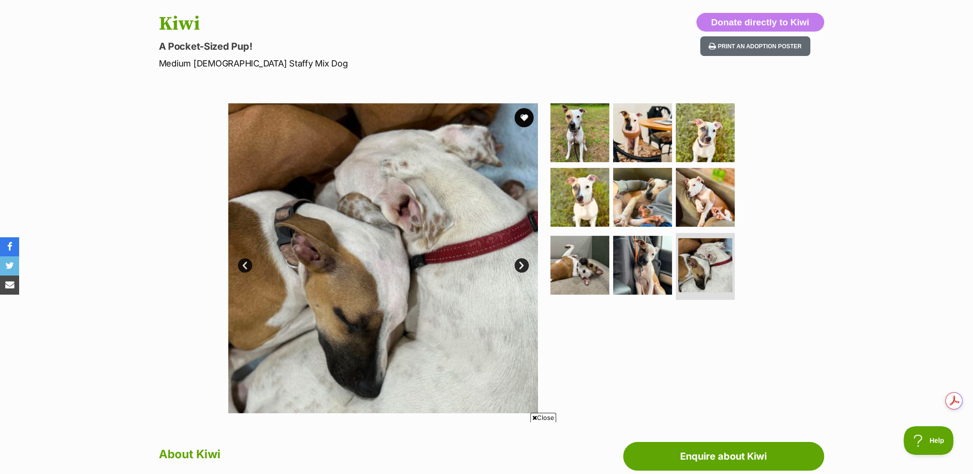
scroll to position [0, 0]
click at [523, 267] on link "Next" at bounding box center [521, 265] width 14 height 14
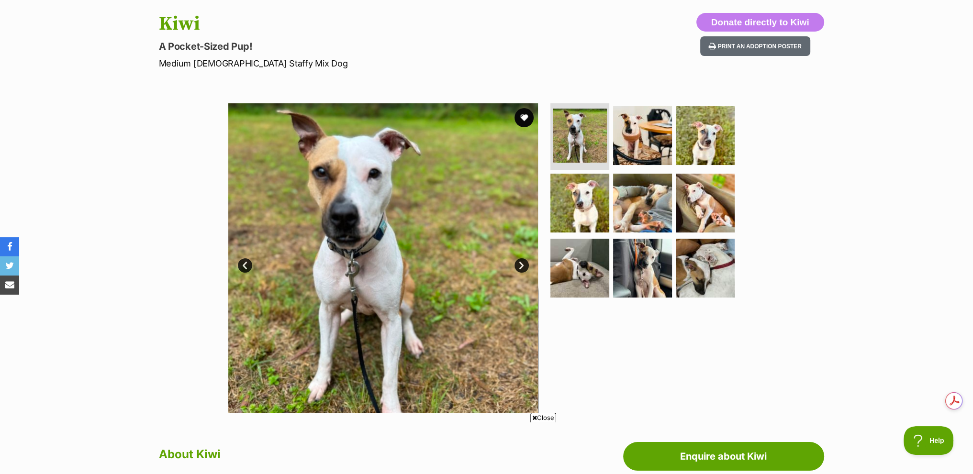
click at [523, 267] on link "Next" at bounding box center [521, 265] width 14 height 14
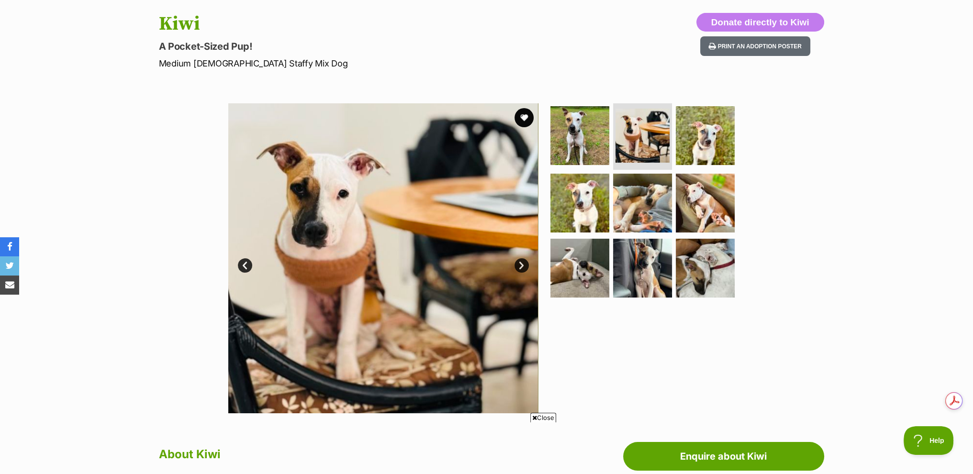
click at [523, 267] on link "Next" at bounding box center [521, 265] width 14 height 14
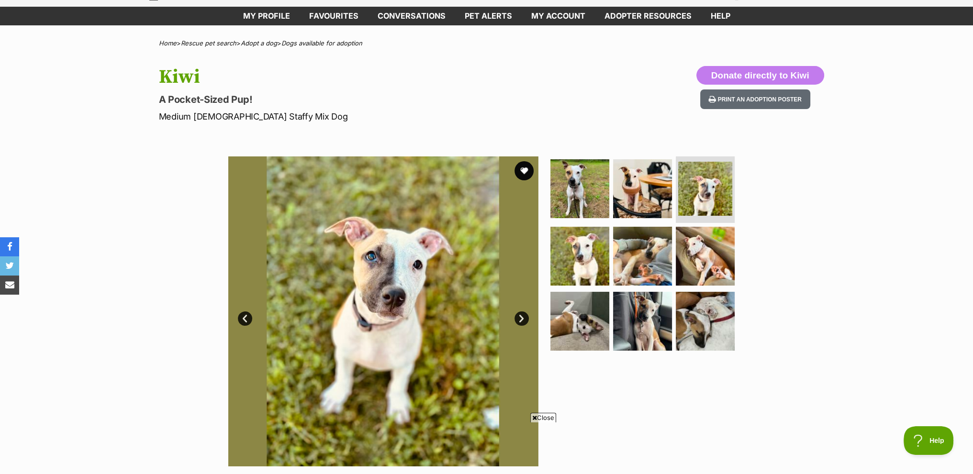
scroll to position [96, 0]
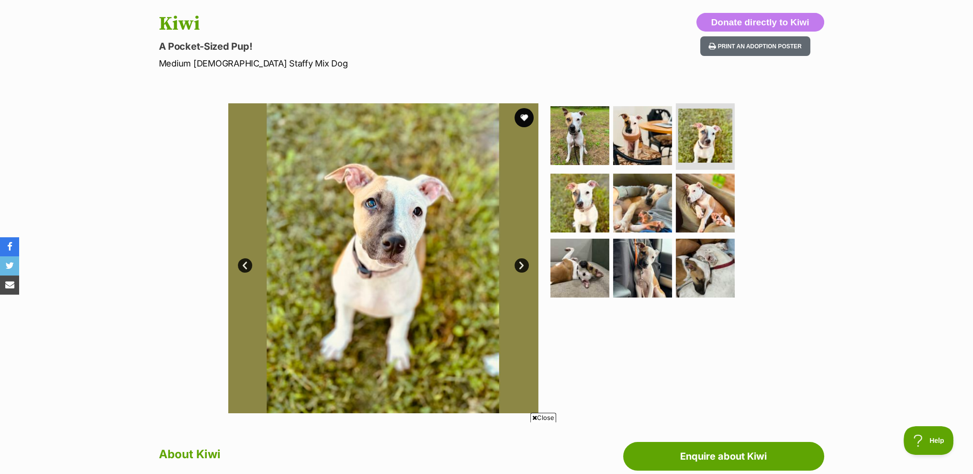
click at [521, 266] on link "Next" at bounding box center [521, 265] width 14 height 14
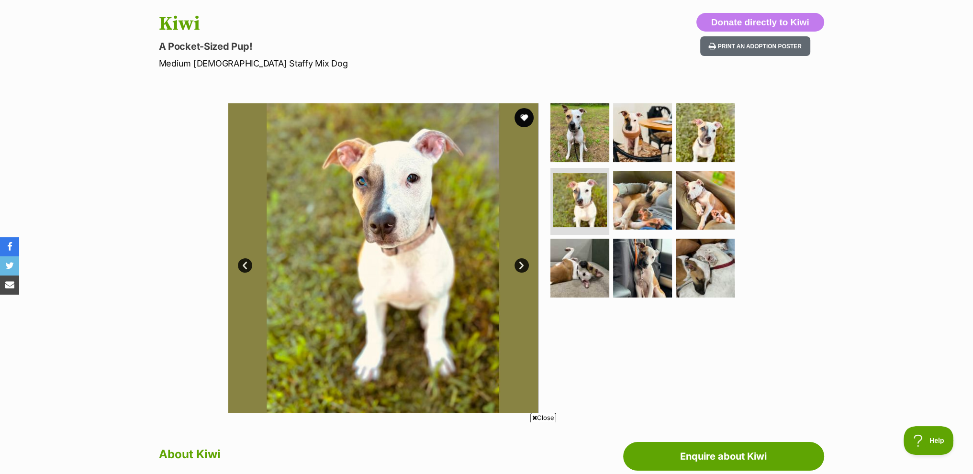
click at [521, 266] on link "Next" at bounding box center [521, 265] width 14 height 14
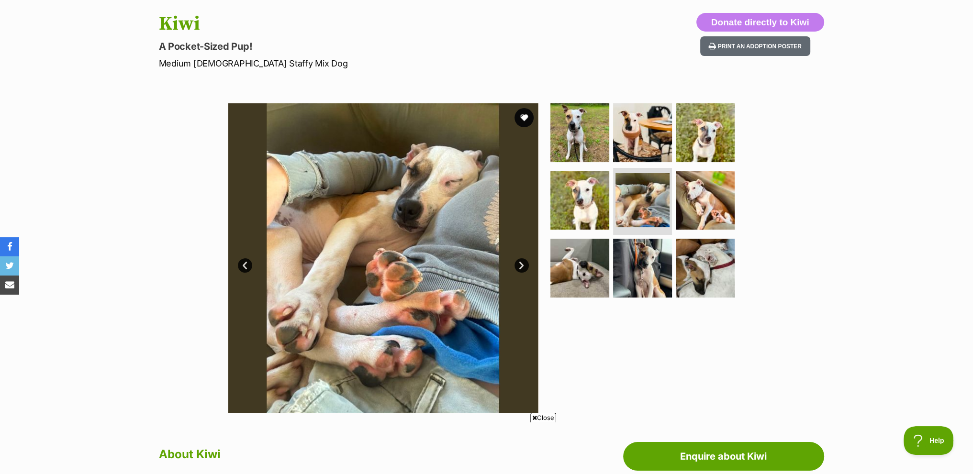
click at [521, 266] on link "Next" at bounding box center [521, 265] width 14 height 14
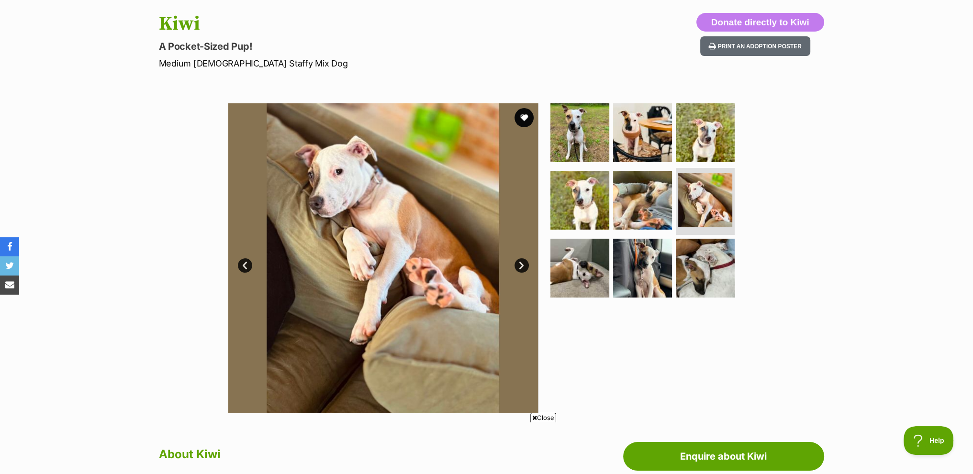
click at [521, 266] on link "Next" at bounding box center [521, 265] width 14 height 14
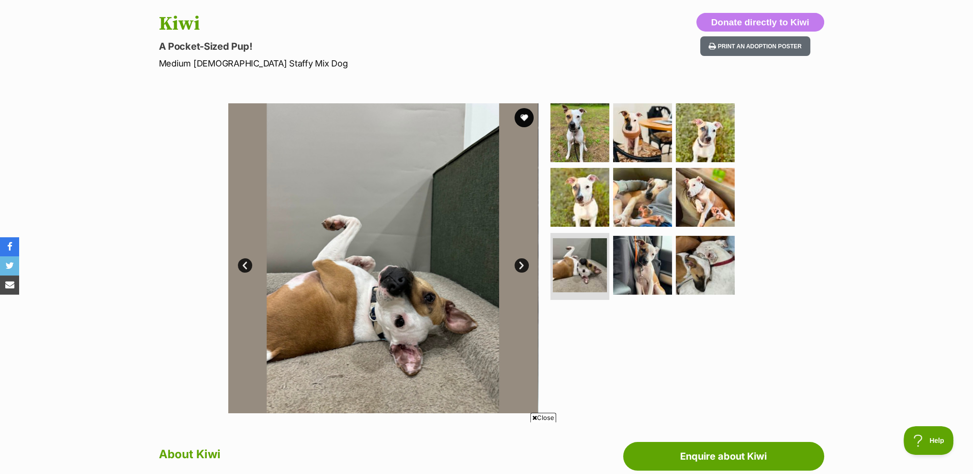
click at [521, 266] on link "Next" at bounding box center [521, 265] width 14 height 14
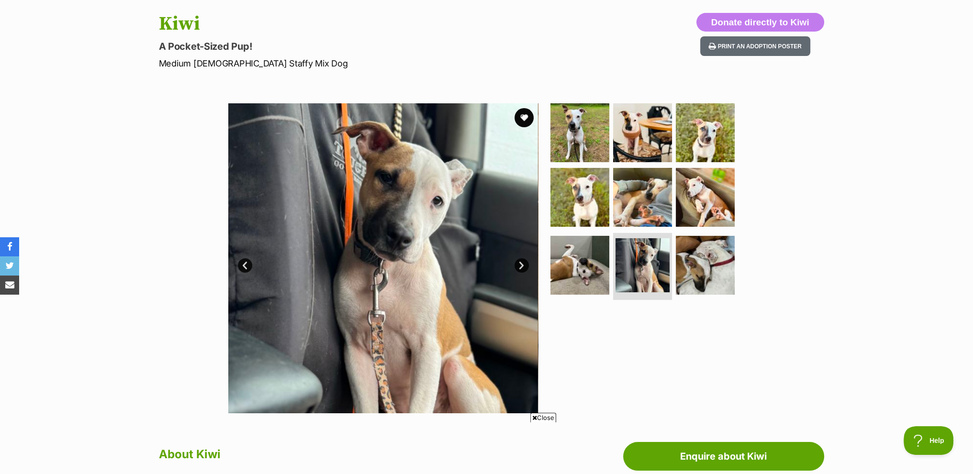
click at [521, 266] on link "Next" at bounding box center [521, 265] width 14 height 14
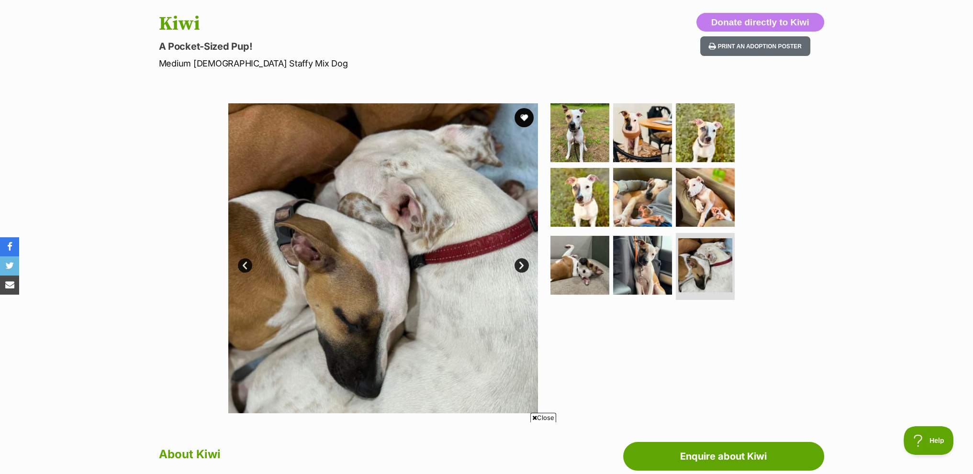
click at [521, 266] on link "Next" at bounding box center [521, 265] width 14 height 14
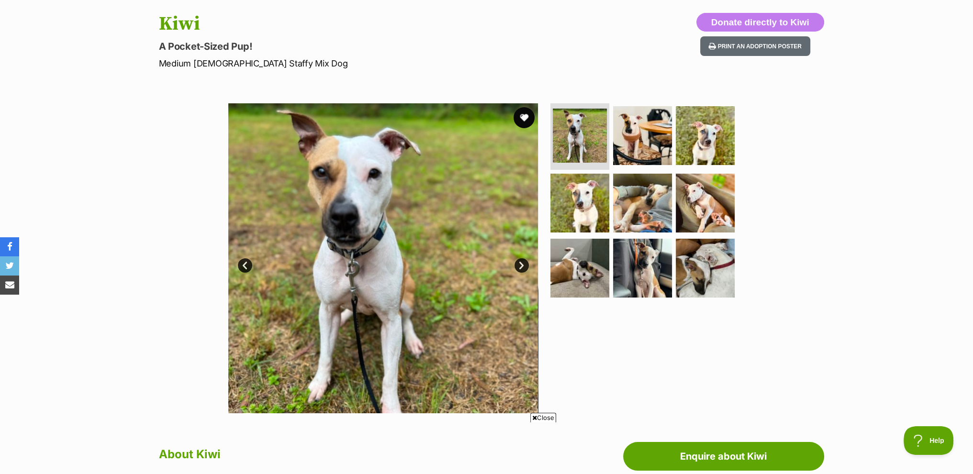
click at [524, 115] on button "favourite" at bounding box center [523, 117] width 21 height 21
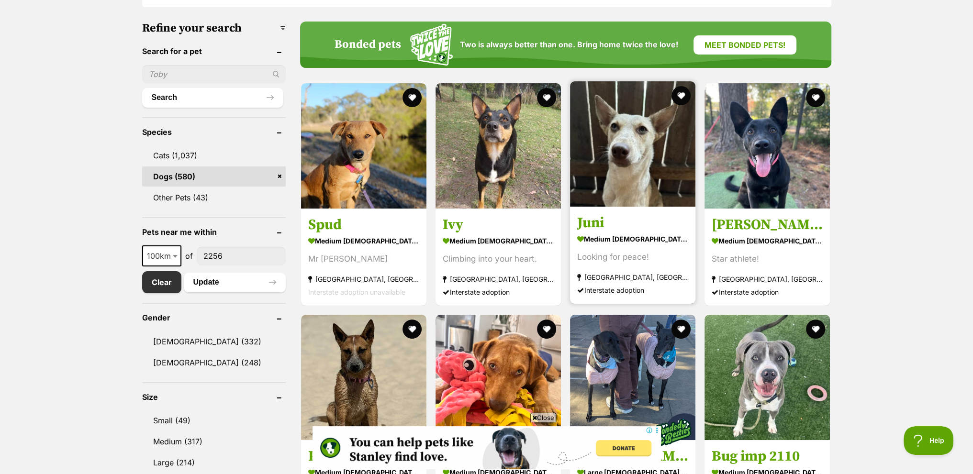
click at [633, 167] on img at bounding box center [632, 143] width 125 height 125
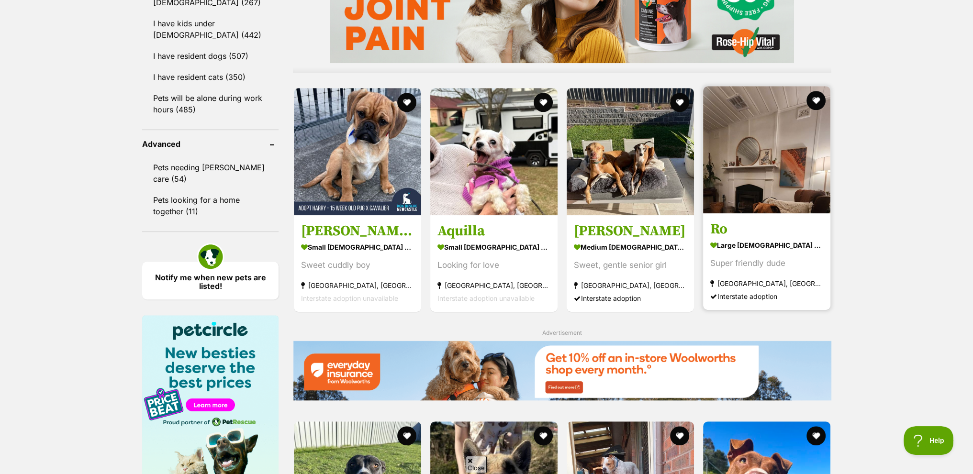
click at [757, 165] on img at bounding box center [766, 149] width 127 height 127
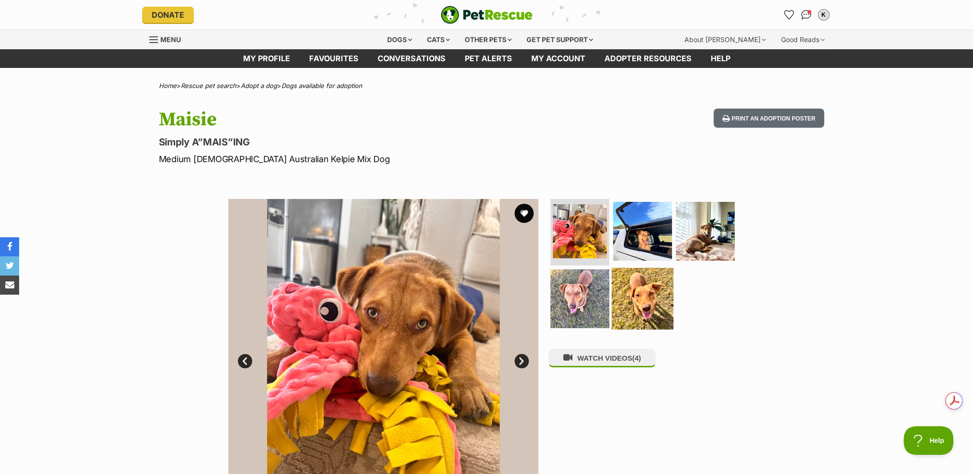
click at [631, 295] on img at bounding box center [643, 299] width 62 height 62
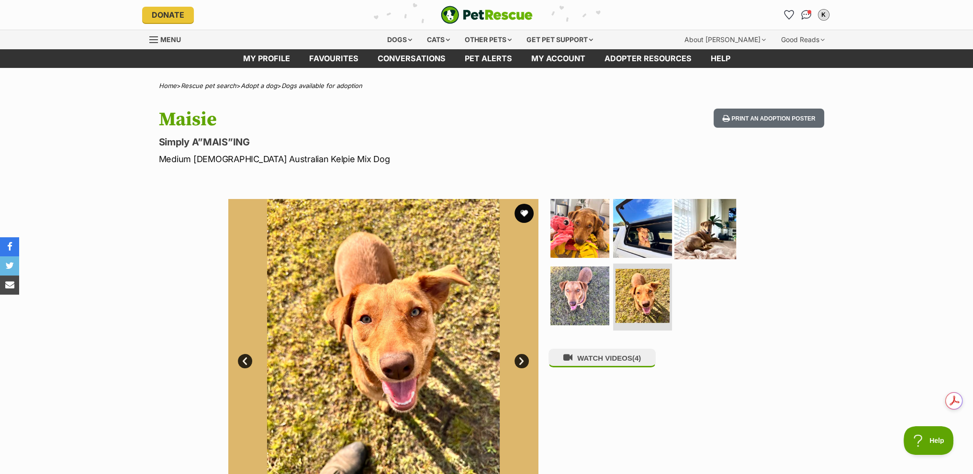
click at [695, 245] on img at bounding box center [705, 228] width 62 height 62
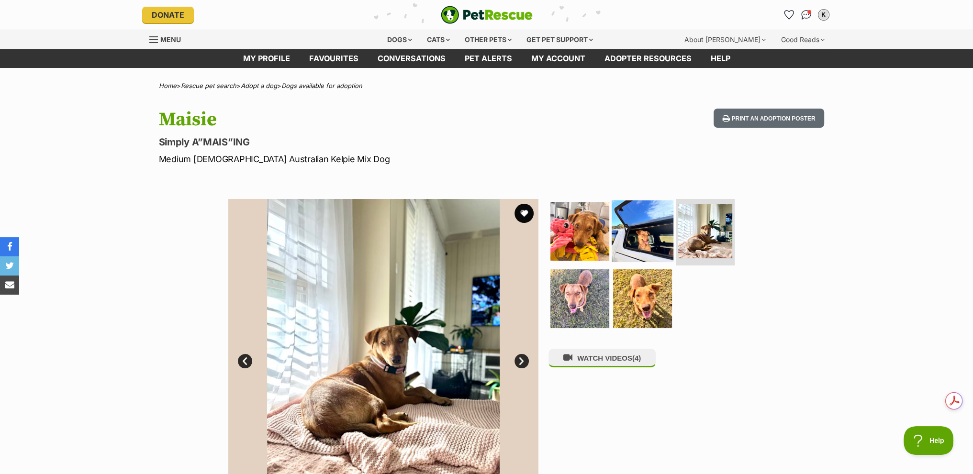
click at [645, 220] on img at bounding box center [643, 231] width 62 height 62
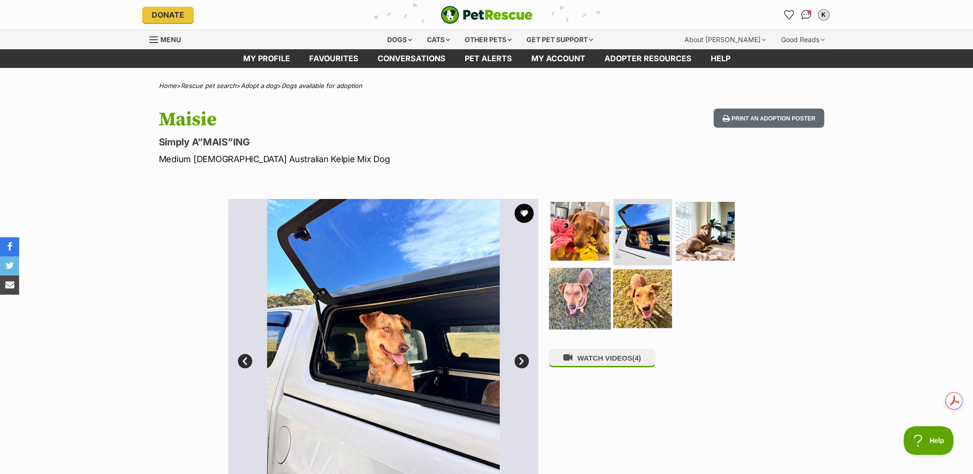
click at [568, 298] on img at bounding box center [580, 299] width 62 height 62
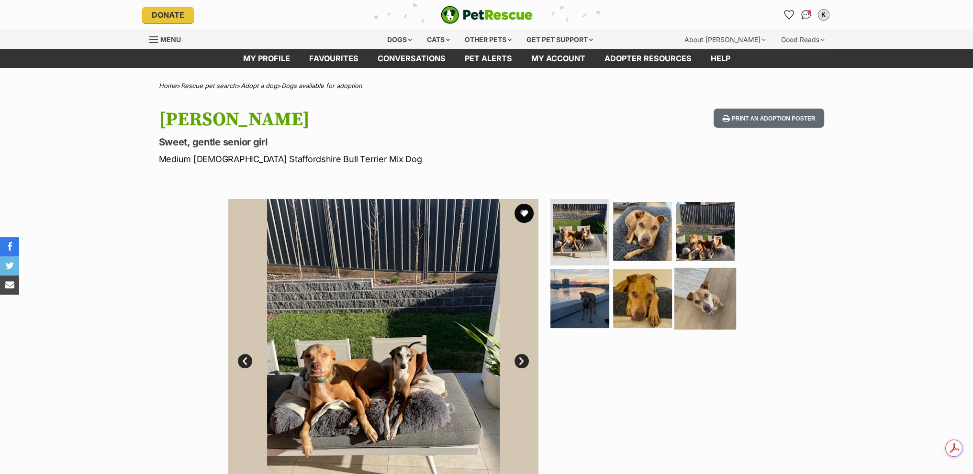
click at [701, 303] on img at bounding box center [705, 299] width 62 height 62
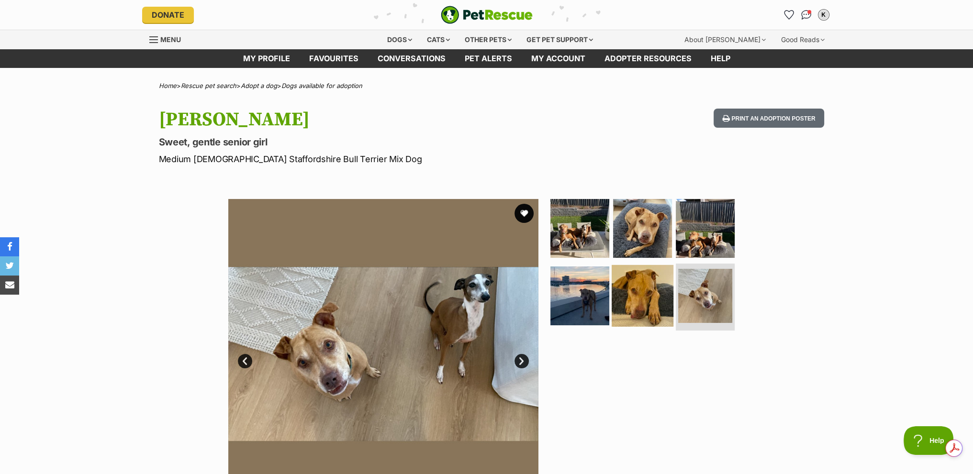
click at [638, 285] on img at bounding box center [643, 296] width 62 height 62
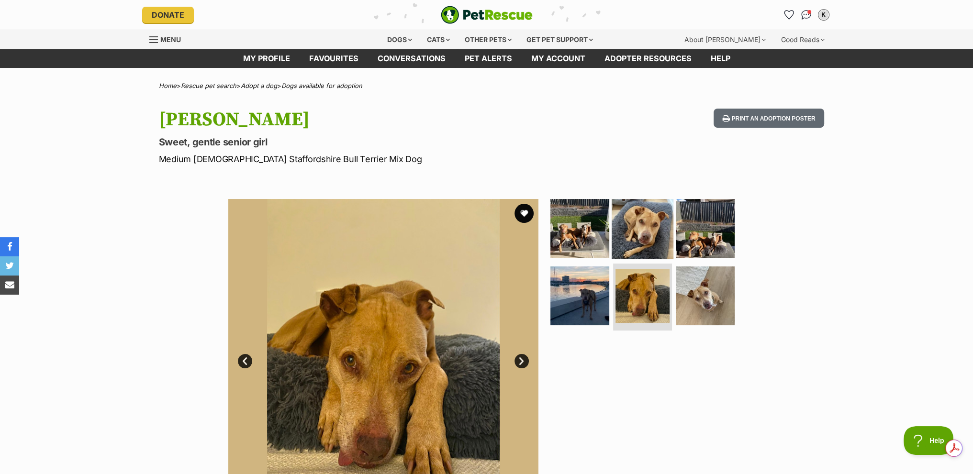
click at [645, 223] on img at bounding box center [643, 228] width 62 height 62
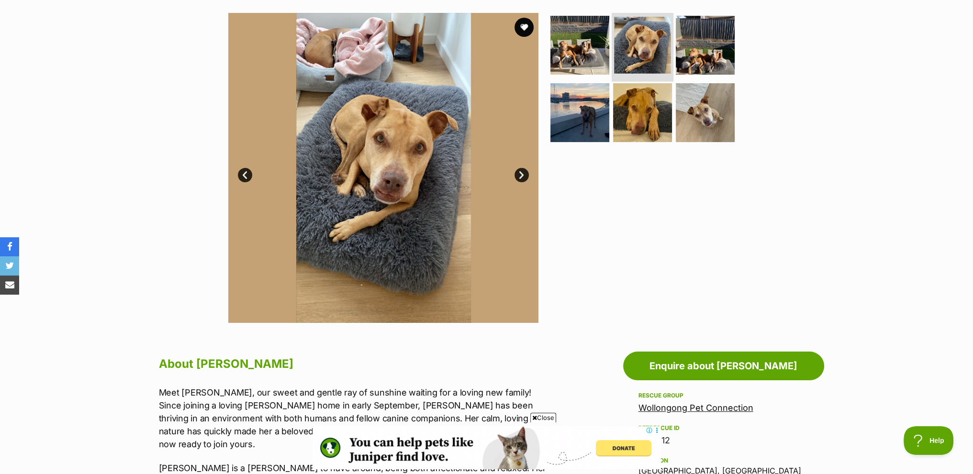
scroll to position [191, 0]
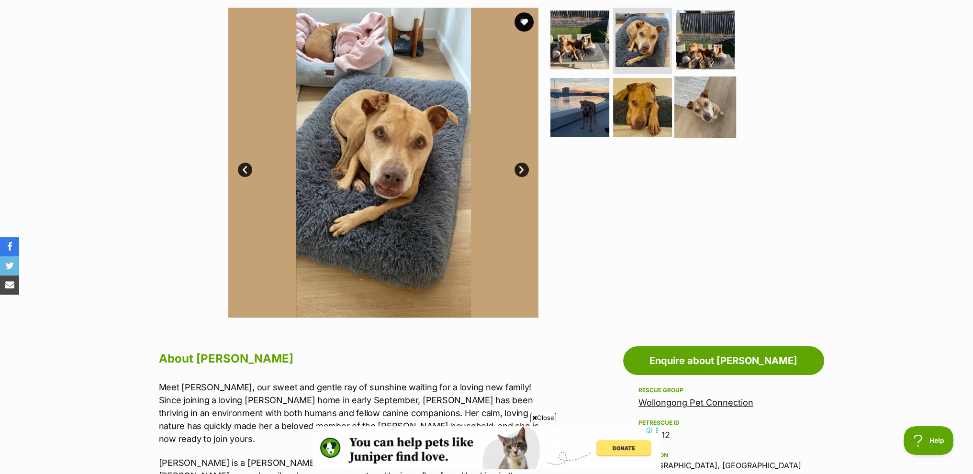
click at [699, 99] on img at bounding box center [705, 108] width 62 height 62
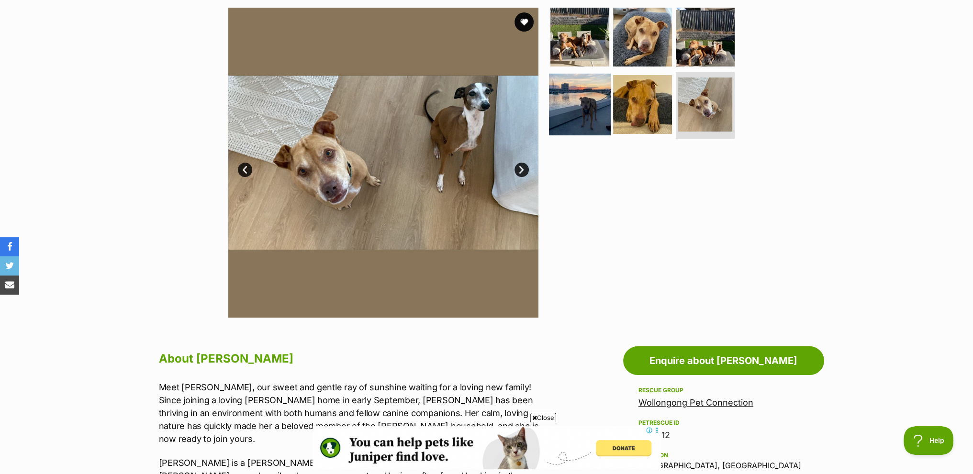
click at [575, 111] on img at bounding box center [580, 105] width 62 height 62
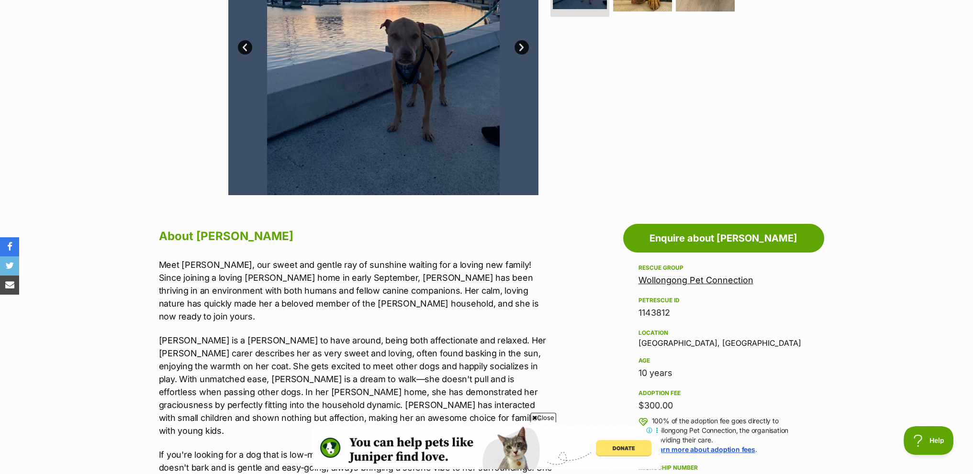
scroll to position [335, 0]
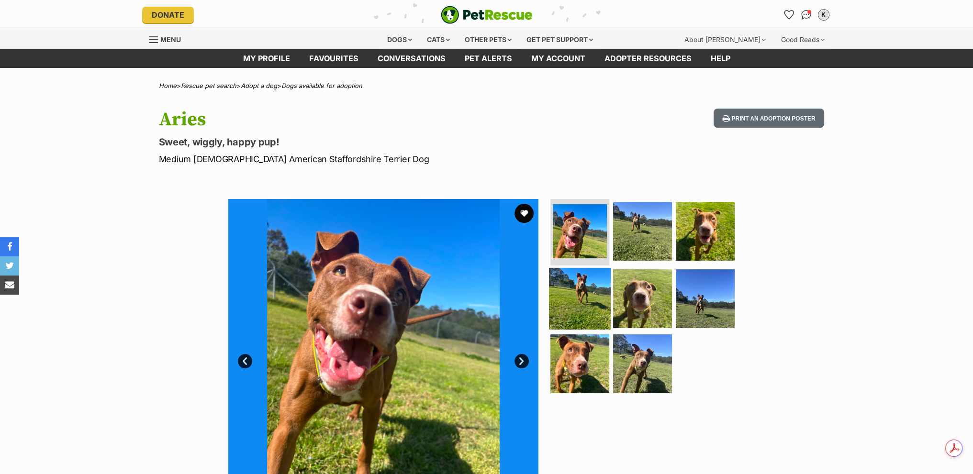
click at [591, 295] on img at bounding box center [580, 299] width 62 height 62
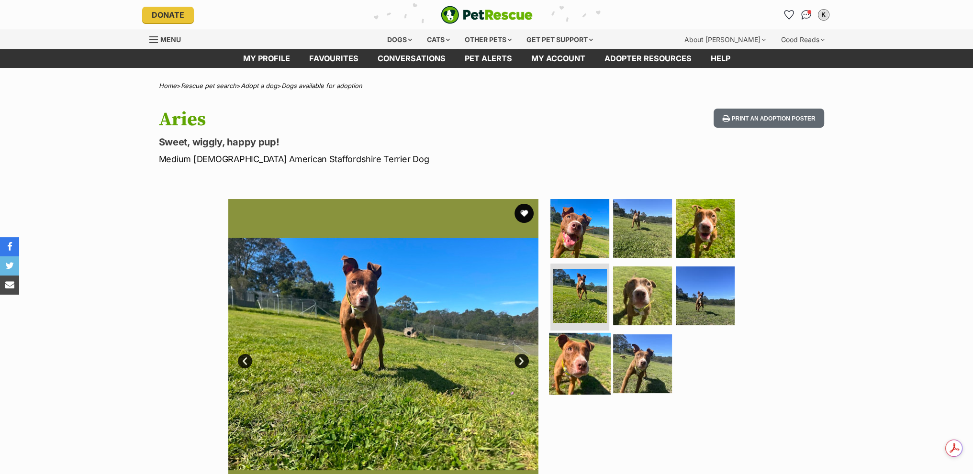
click at [578, 354] on img at bounding box center [580, 364] width 62 height 62
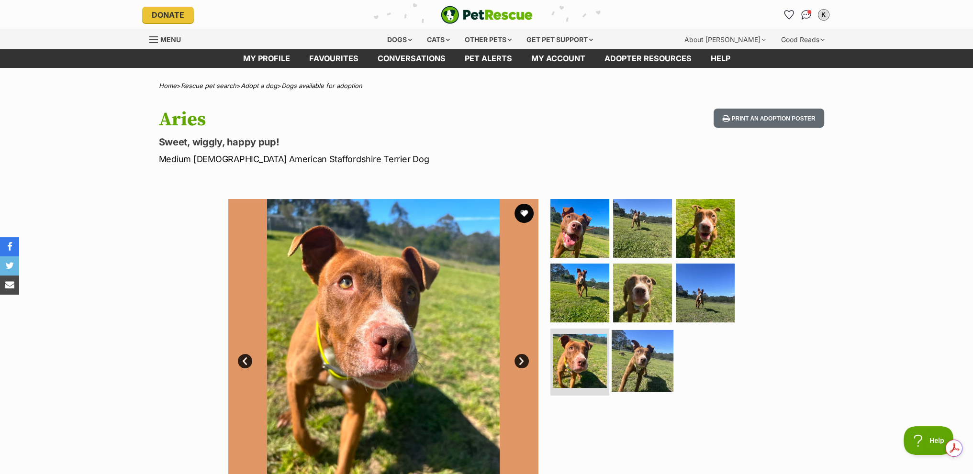
click at [637, 350] on img at bounding box center [643, 361] width 62 height 62
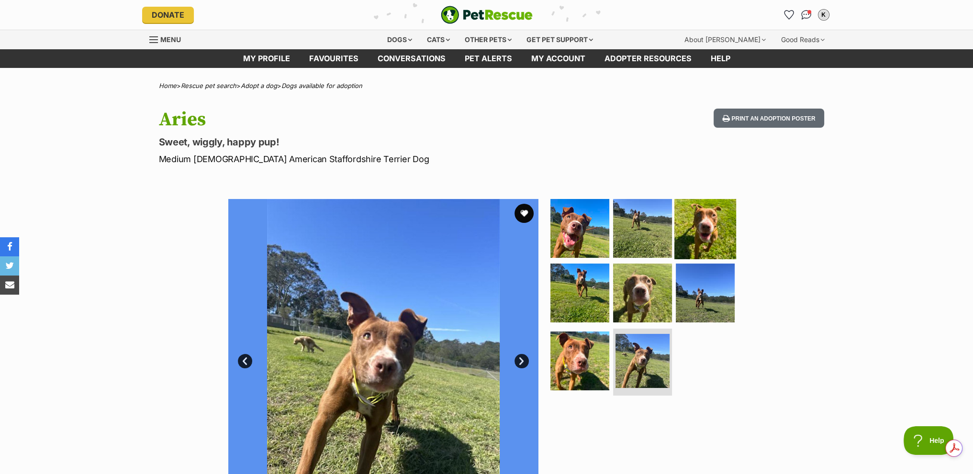
click at [704, 228] on img at bounding box center [705, 228] width 62 height 62
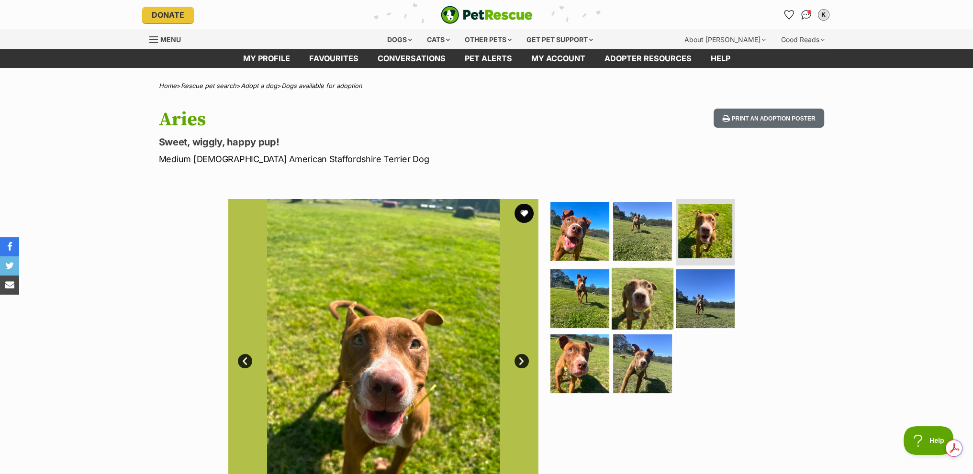
click at [639, 307] on img at bounding box center [643, 299] width 62 height 62
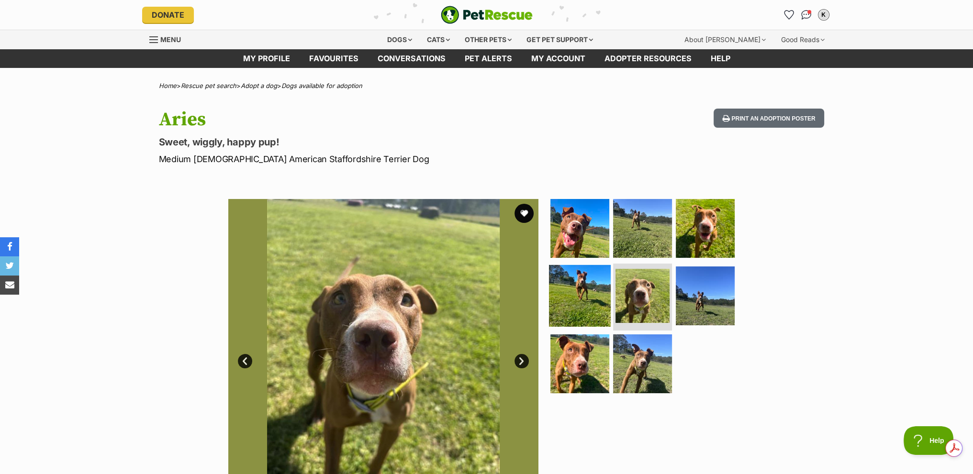
click at [576, 277] on img at bounding box center [580, 296] width 62 height 62
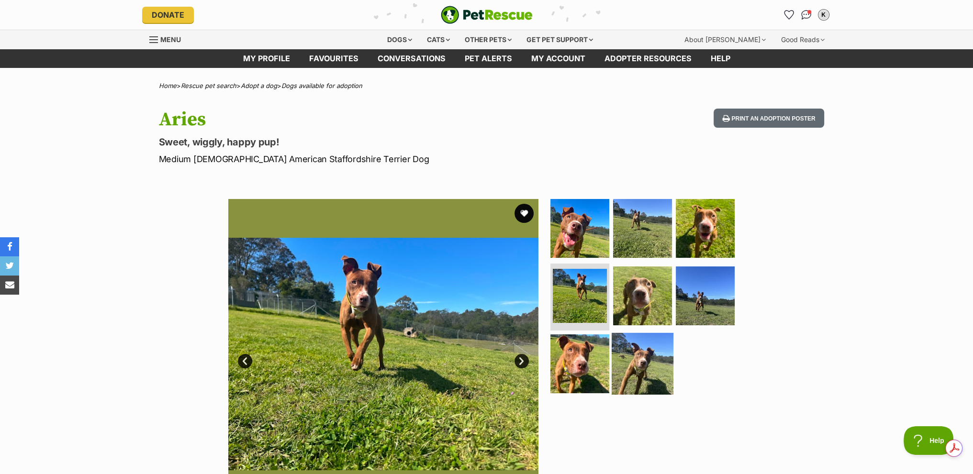
click at [639, 369] on img at bounding box center [643, 364] width 62 height 62
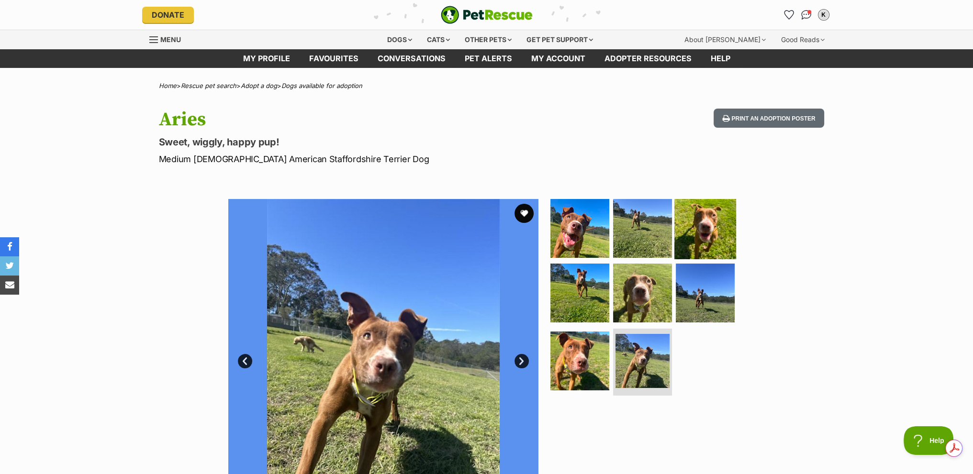
click at [697, 233] on img at bounding box center [705, 228] width 62 height 62
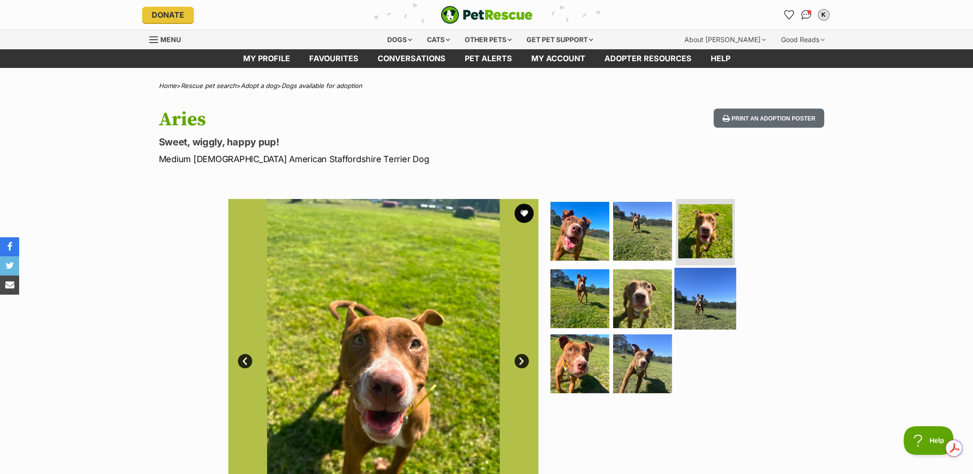
click at [697, 301] on img at bounding box center [705, 299] width 62 height 62
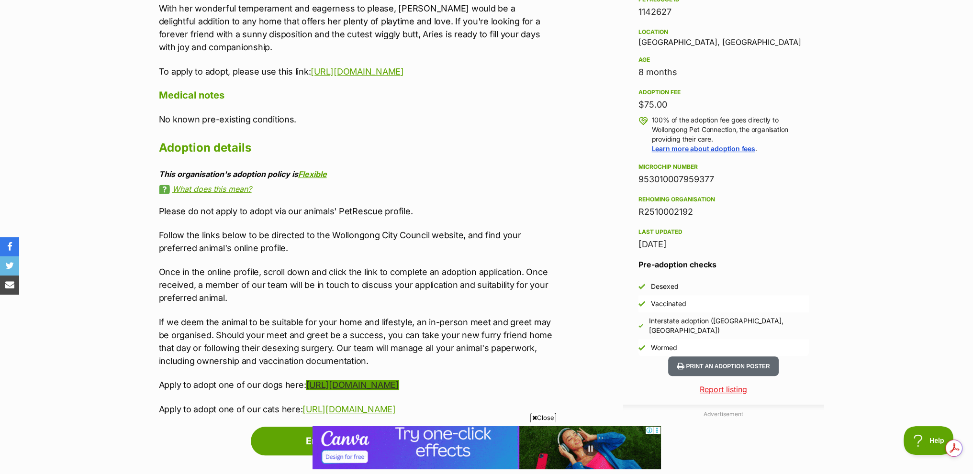
click at [354, 384] on link "[URL][DOMAIN_NAME]" at bounding box center [352, 385] width 93 height 10
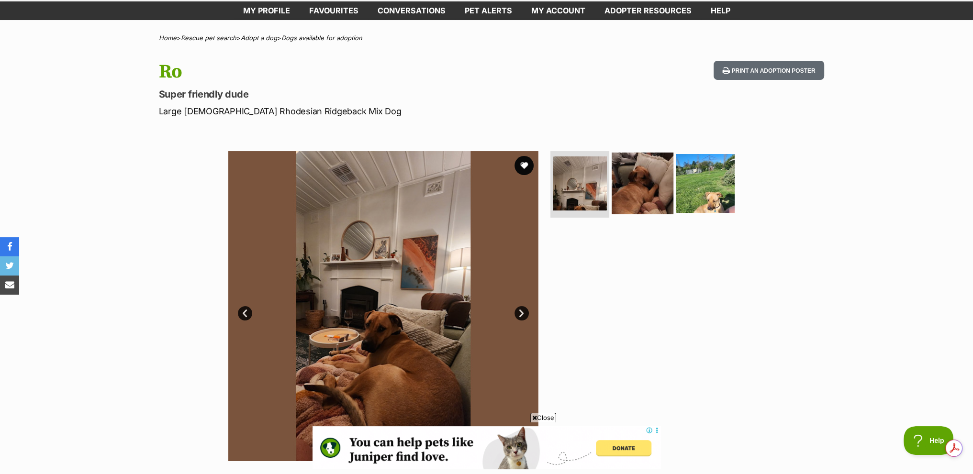
click at [646, 195] on img at bounding box center [643, 183] width 62 height 62
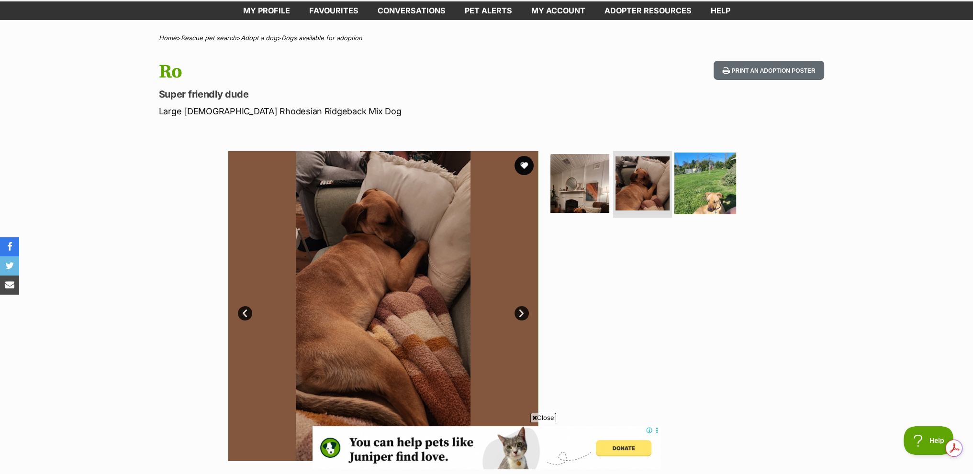
click at [704, 188] on img at bounding box center [705, 183] width 62 height 62
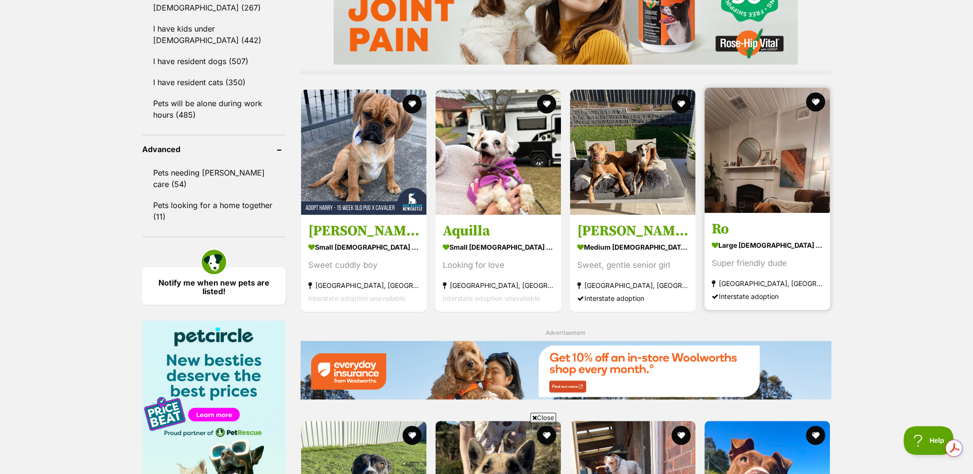
click at [768, 160] on img at bounding box center [766, 150] width 125 height 125
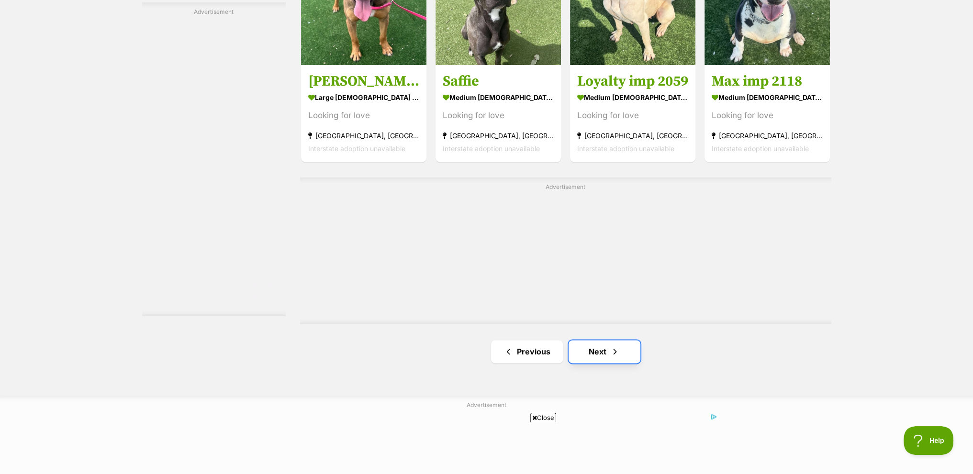
click at [596, 349] on link "Next" at bounding box center [604, 351] width 72 height 23
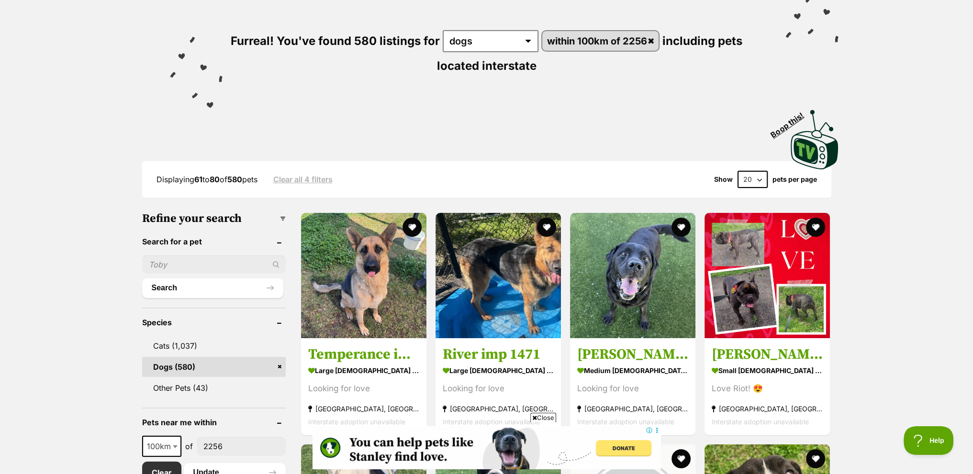
scroll to position [191, 0]
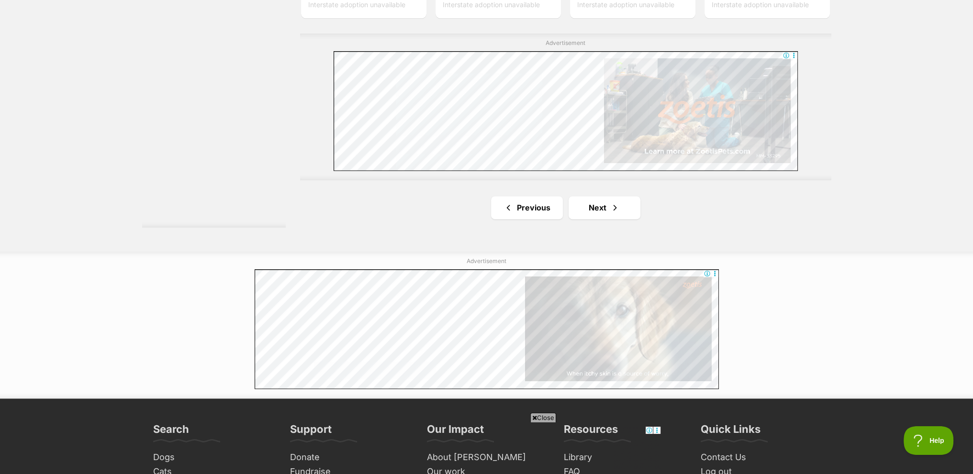
scroll to position [1864, 0]
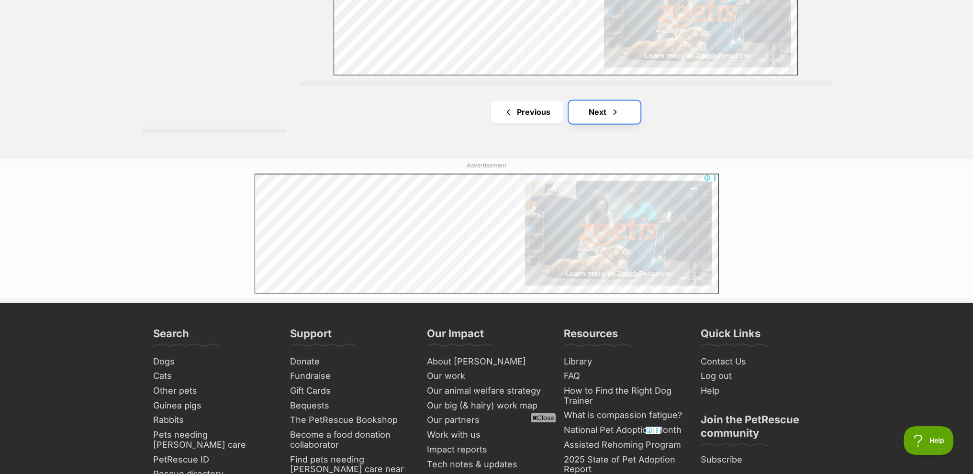
click at [603, 111] on link "Next" at bounding box center [604, 111] width 72 height 23
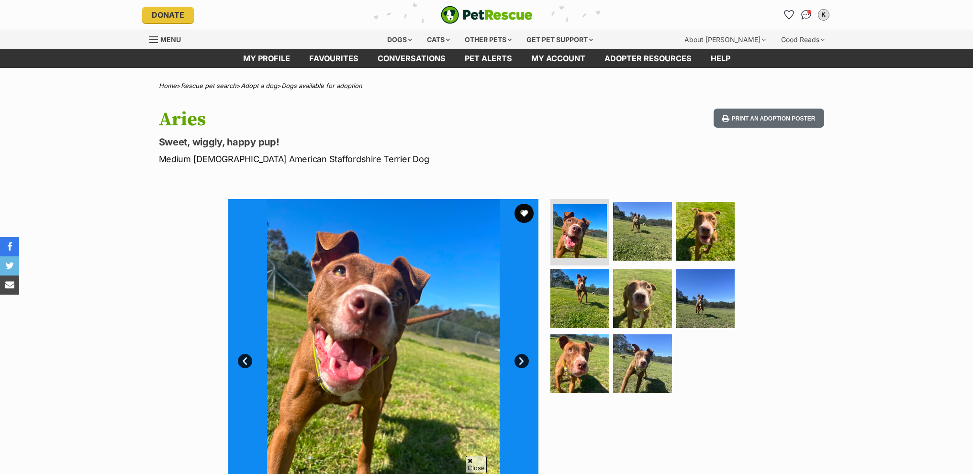
scroll to position [765, 0]
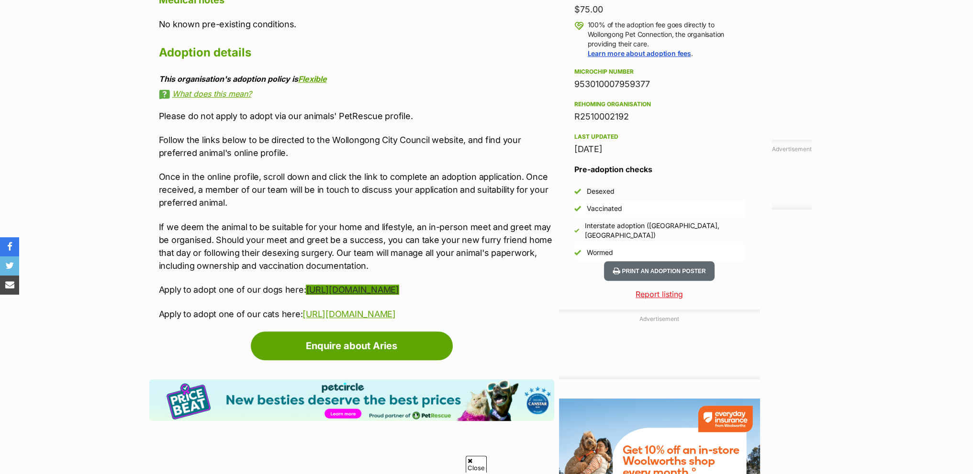
click at [377, 289] on link "https://www.wollongong.nsw.gov.au/book-and-apply/pets/find-a-pet/find-a-dog" at bounding box center [352, 290] width 93 height 10
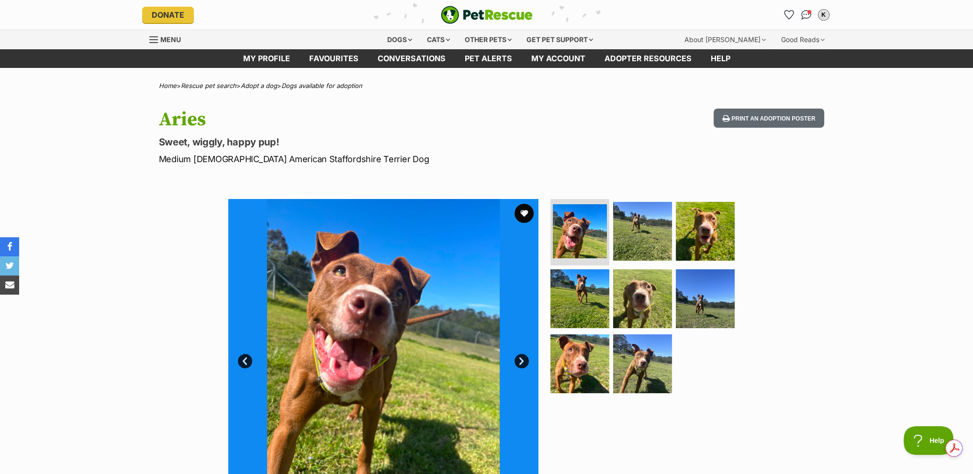
scroll to position [0, 0]
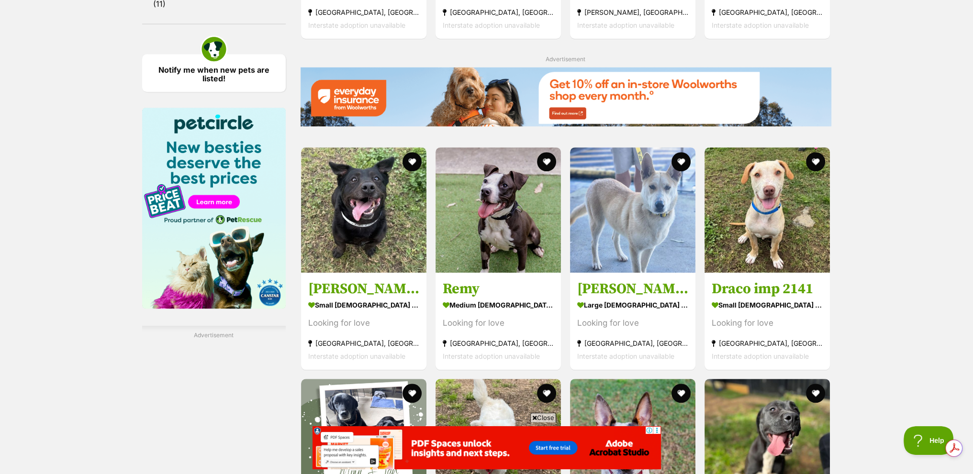
scroll to position [1148, 0]
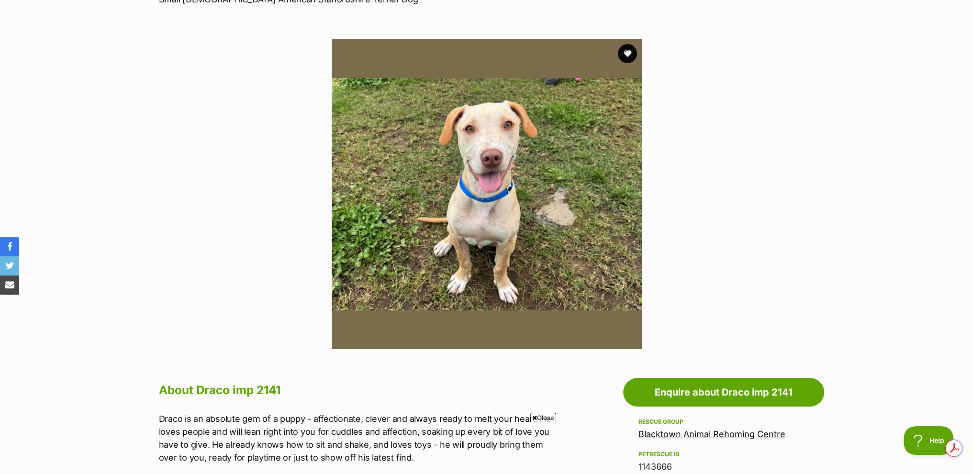
scroll to position [144, 0]
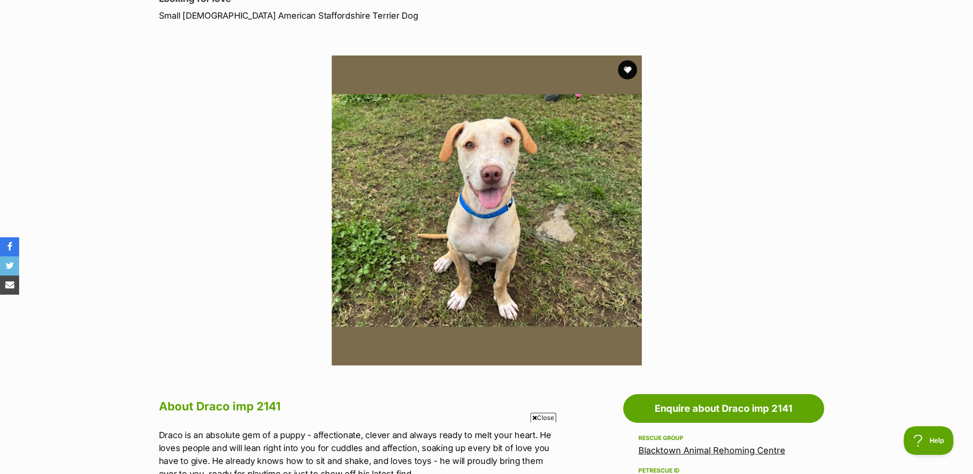
click at [543, 199] on img at bounding box center [487, 211] width 310 height 310
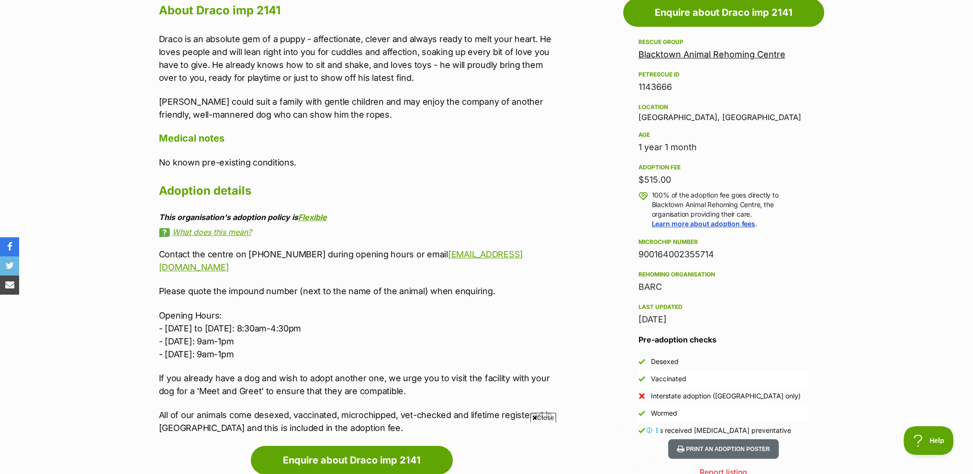
scroll to position [574, 0]
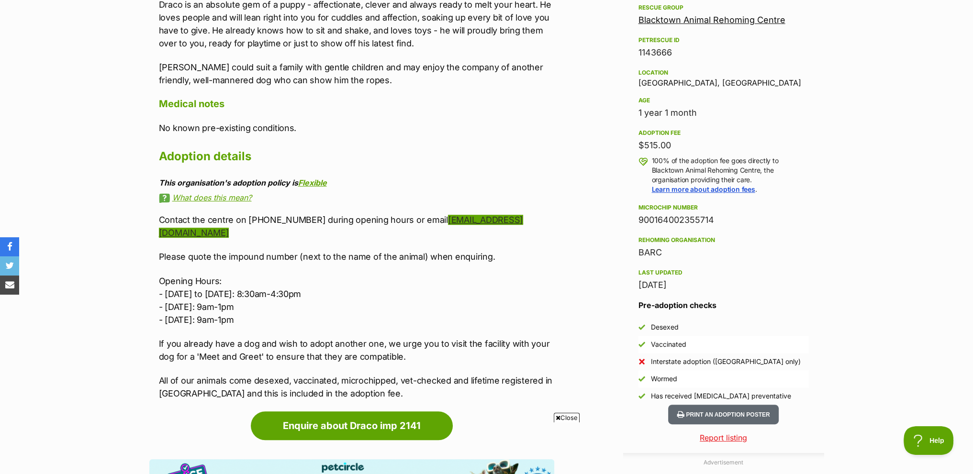
click at [247, 234] on link "BARCadmin@blacktown.nsw.gov.au" at bounding box center [341, 226] width 365 height 23
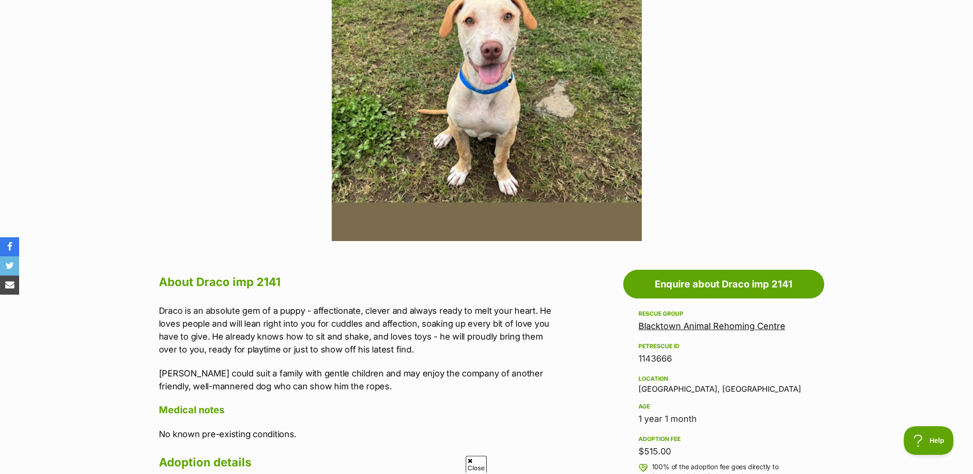
scroll to position [191, 0]
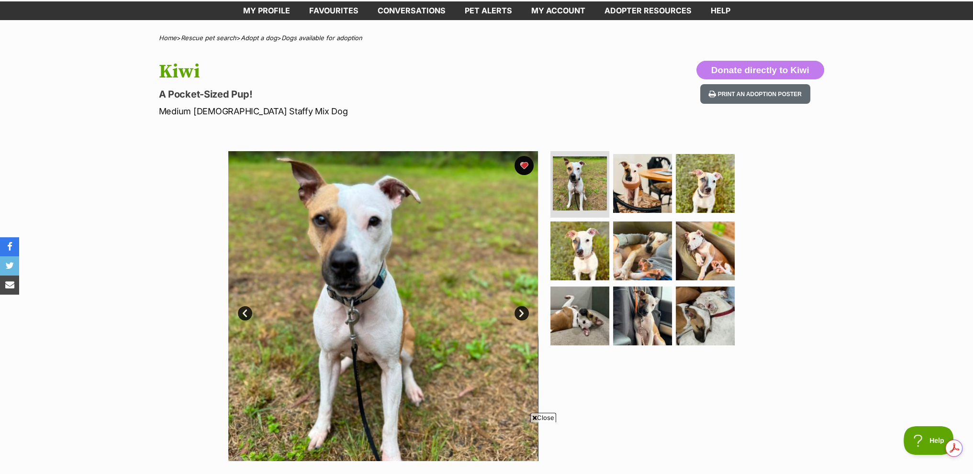
click at [517, 313] on link "Next" at bounding box center [521, 313] width 14 height 14
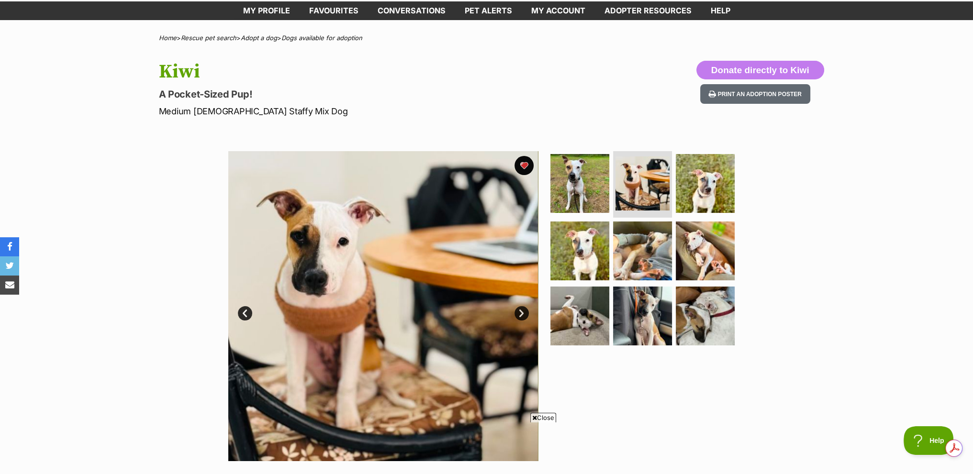
click at [517, 313] on link "Next" at bounding box center [521, 313] width 14 height 14
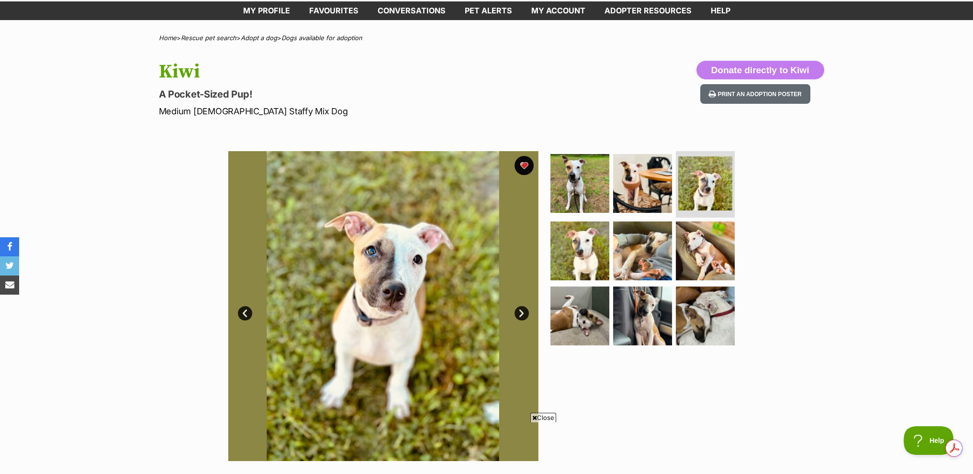
click at [517, 314] on link "Next" at bounding box center [521, 313] width 14 height 14
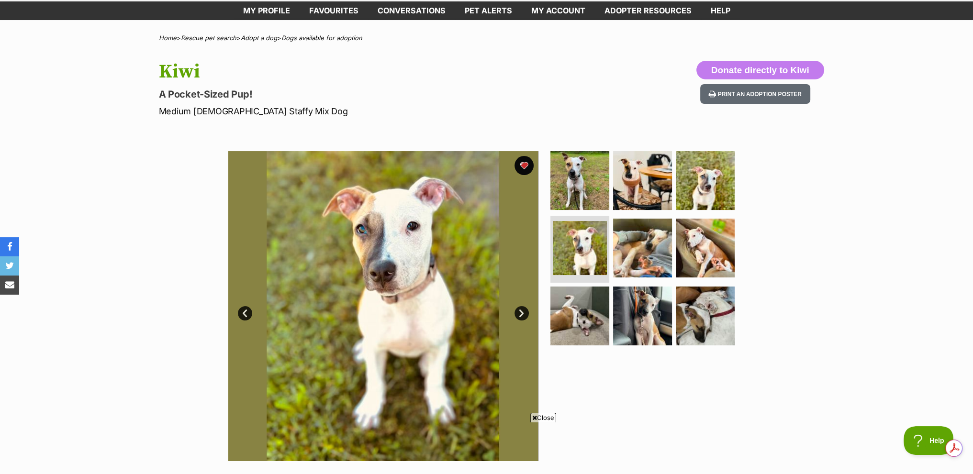
click at [517, 315] on link "Next" at bounding box center [521, 313] width 14 height 14
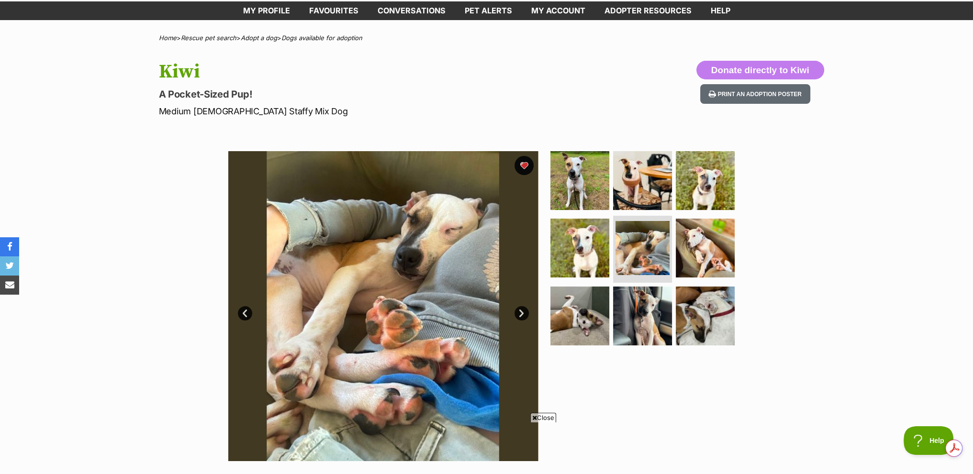
click at [517, 315] on link "Next" at bounding box center [521, 313] width 14 height 14
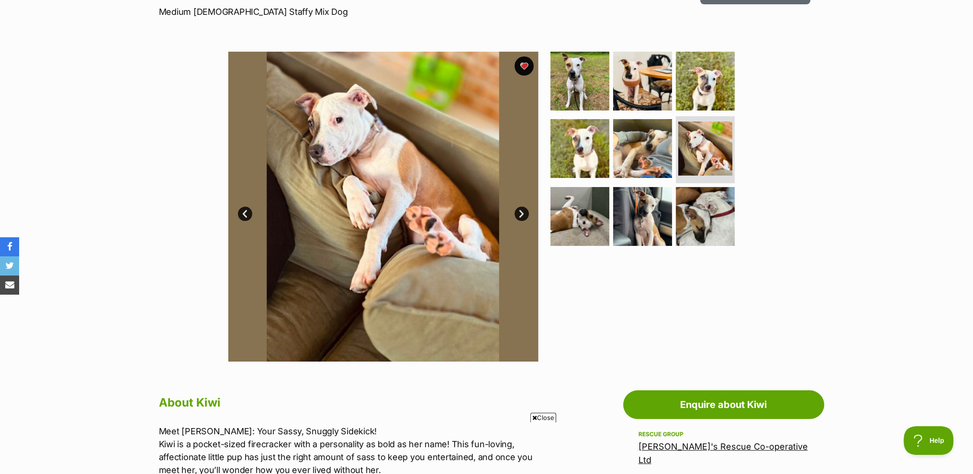
scroll to position [144, 0]
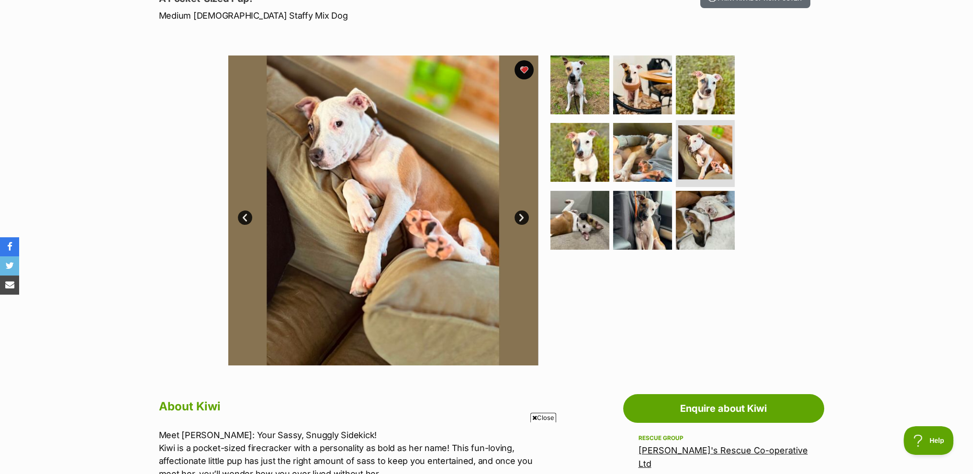
click at [521, 218] on link "Next" at bounding box center [521, 218] width 14 height 14
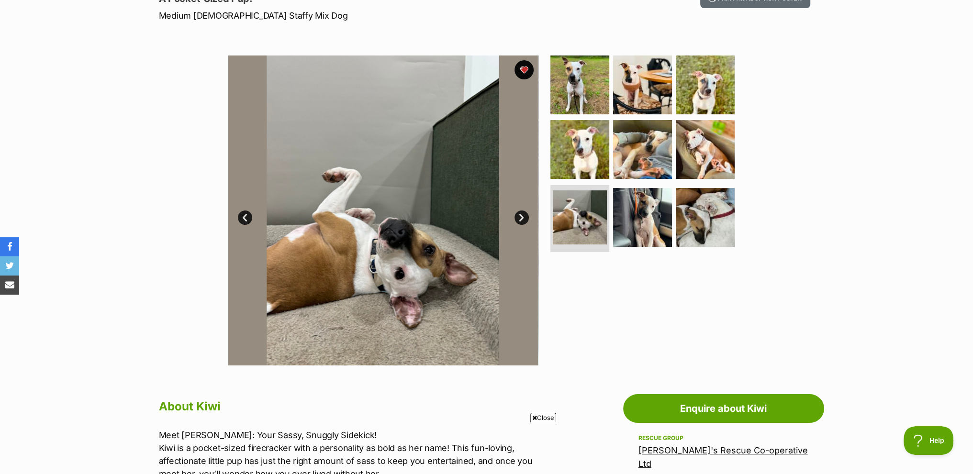
click at [521, 218] on link "Next" at bounding box center [521, 218] width 14 height 14
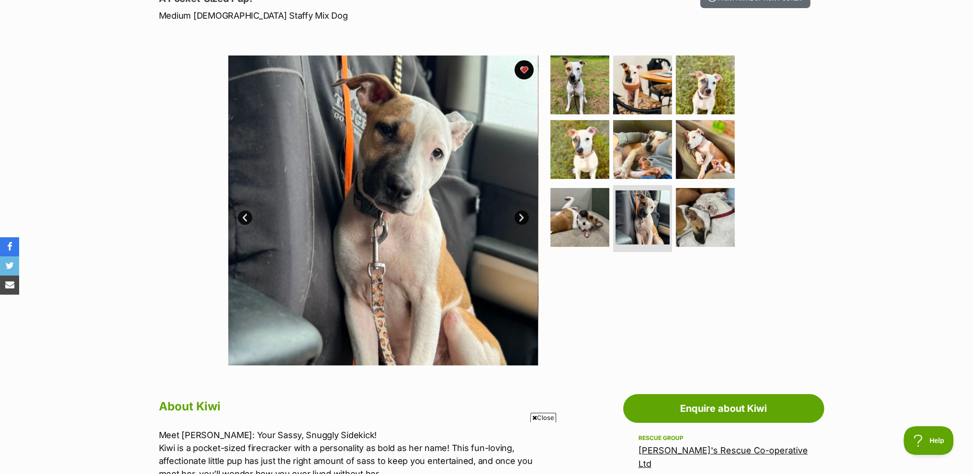
click at [521, 218] on link "Next" at bounding box center [521, 218] width 14 height 14
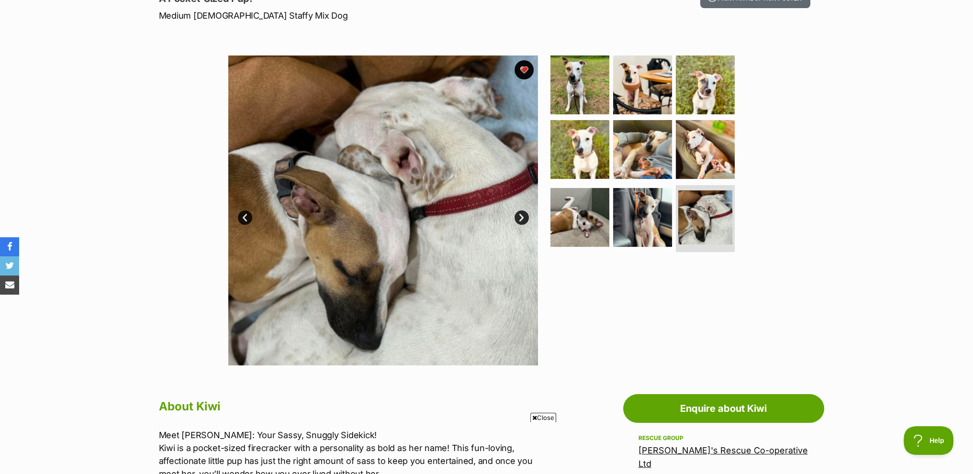
click at [521, 218] on link "Next" at bounding box center [521, 218] width 14 height 14
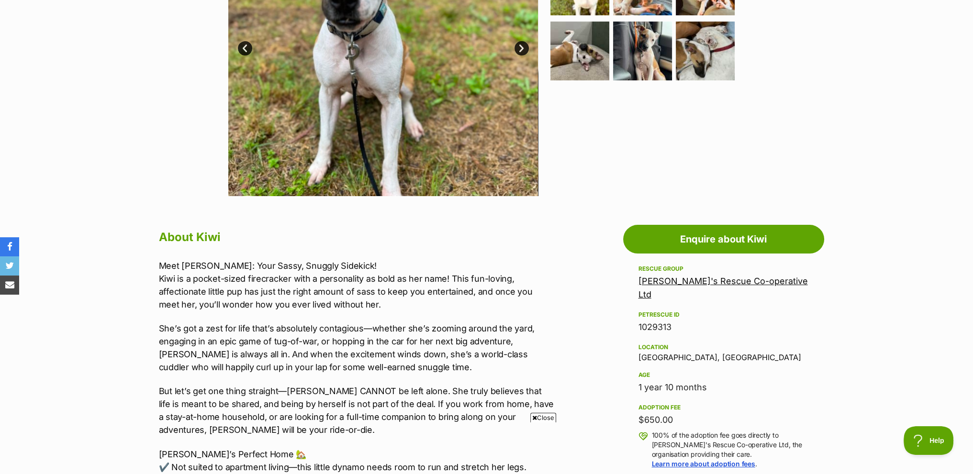
scroll to position [335, 0]
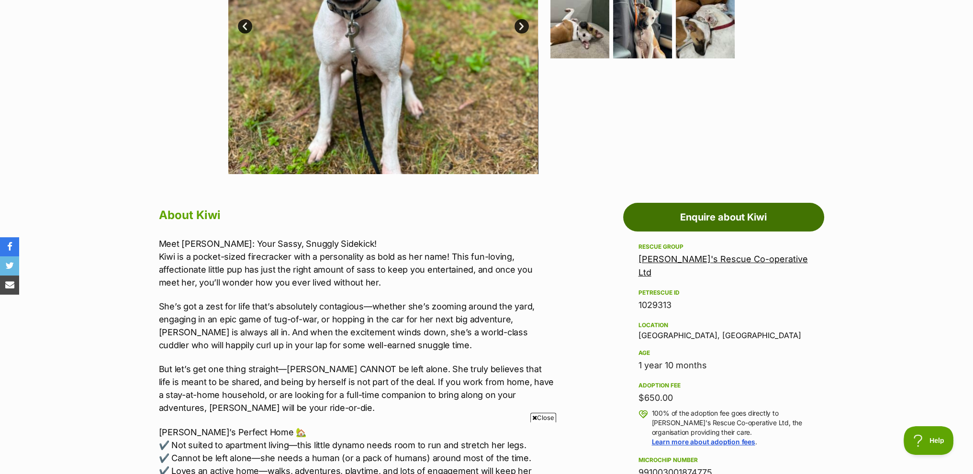
click at [715, 222] on link "Enquire about Kiwi" at bounding box center [723, 217] width 201 height 29
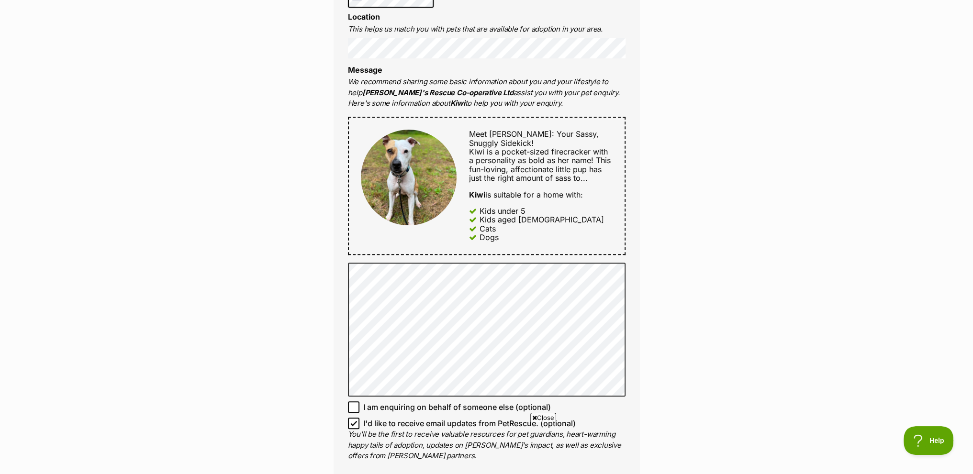
scroll to position [383, 0]
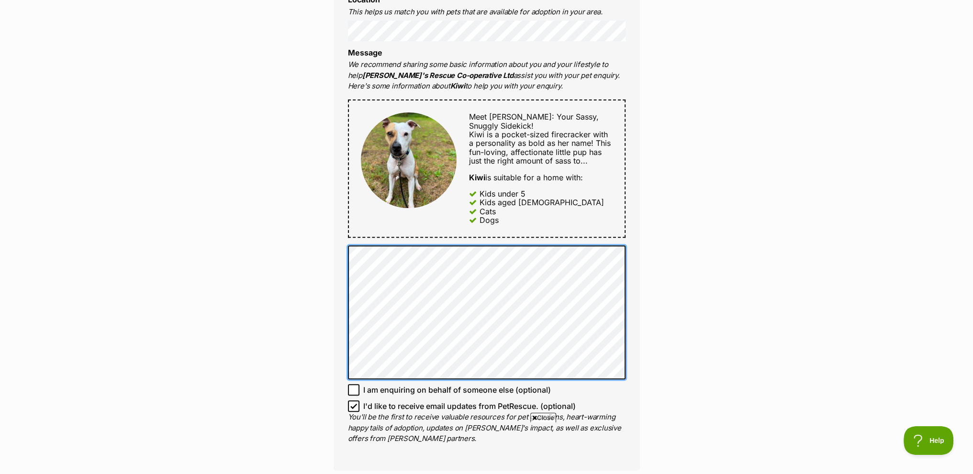
click at [334, 248] on div "Full name [PERSON_NAME] Email We require this to be able to send you communicat…" at bounding box center [487, 158] width 306 height 625
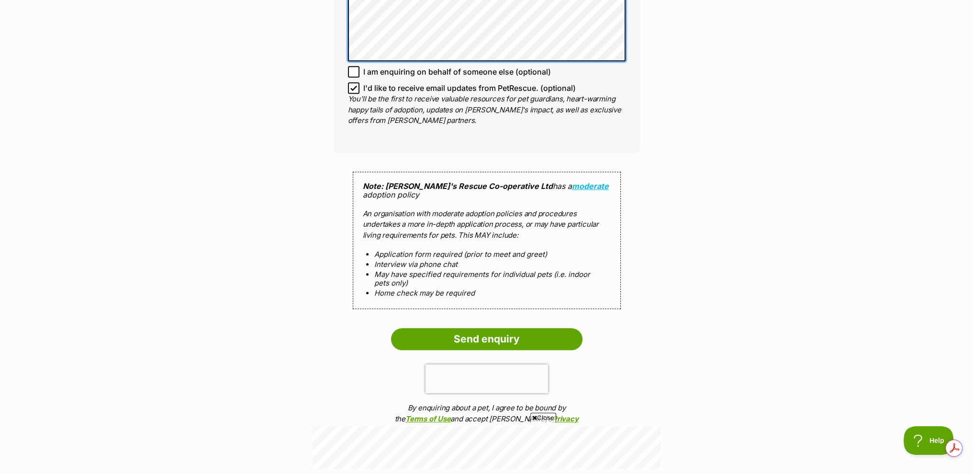
scroll to position [718, 0]
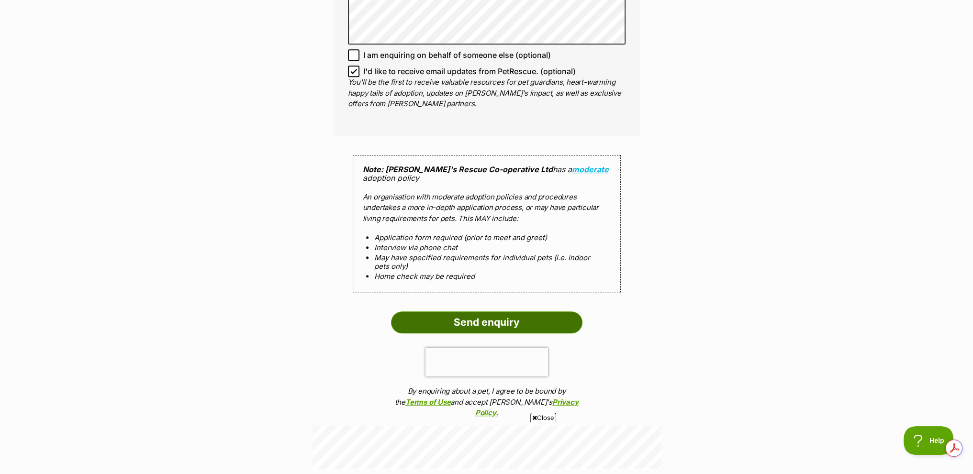
click at [481, 321] on input "Send enquiry" at bounding box center [486, 323] width 191 height 22
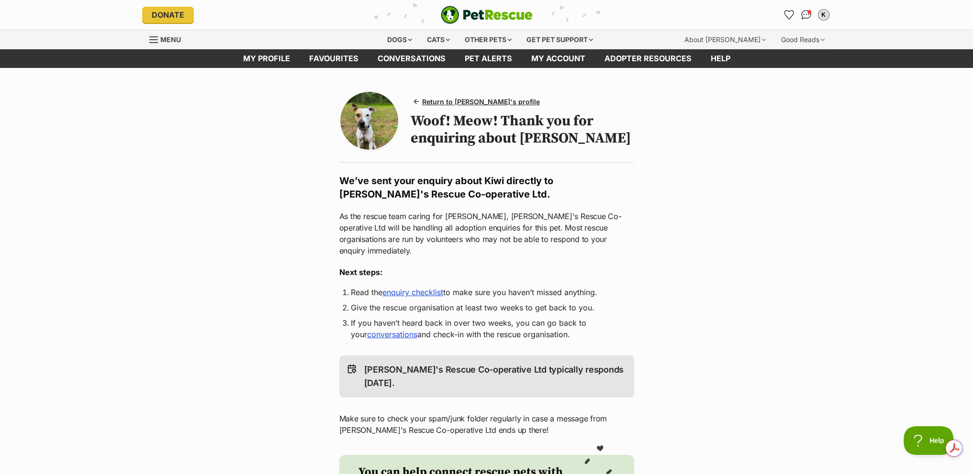
click at [427, 288] on link "enquiry checklist" at bounding box center [412, 293] width 61 height 10
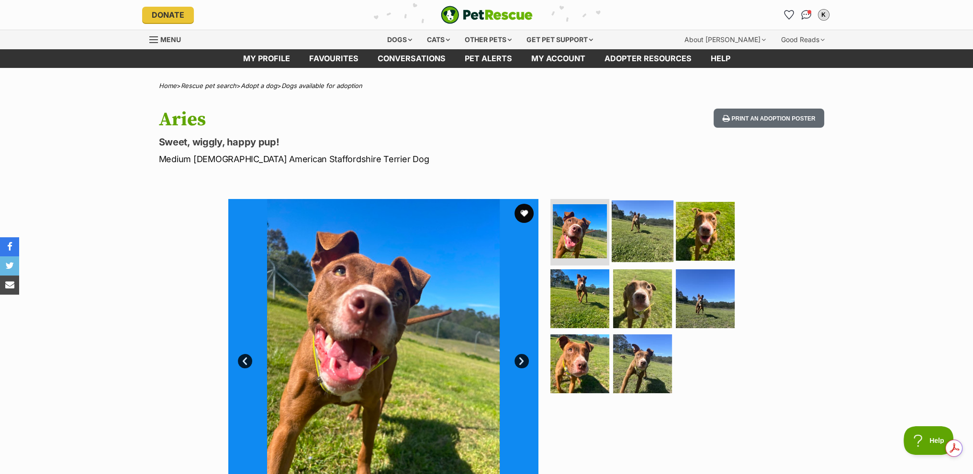
click at [632, 225] on img at bounding box center [643, 231] width 62 height 62
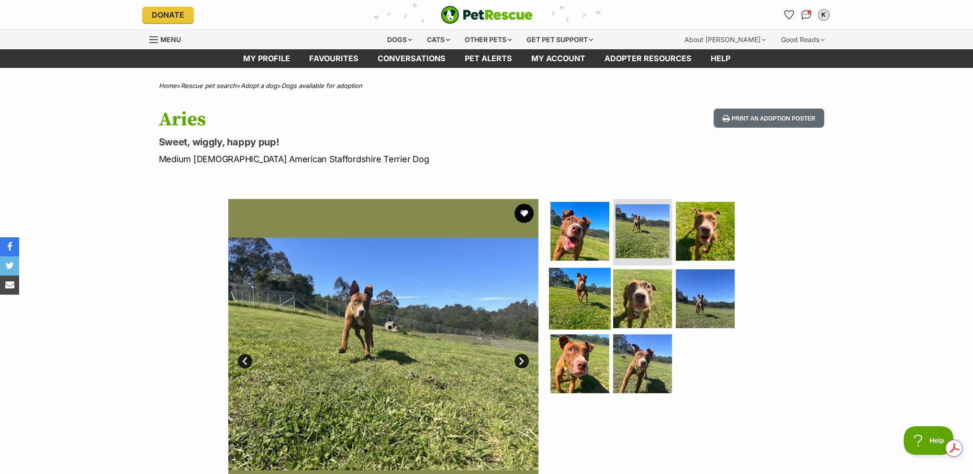
click at [584, 296] on img at bounding box center [580, 299] width 62 height 62
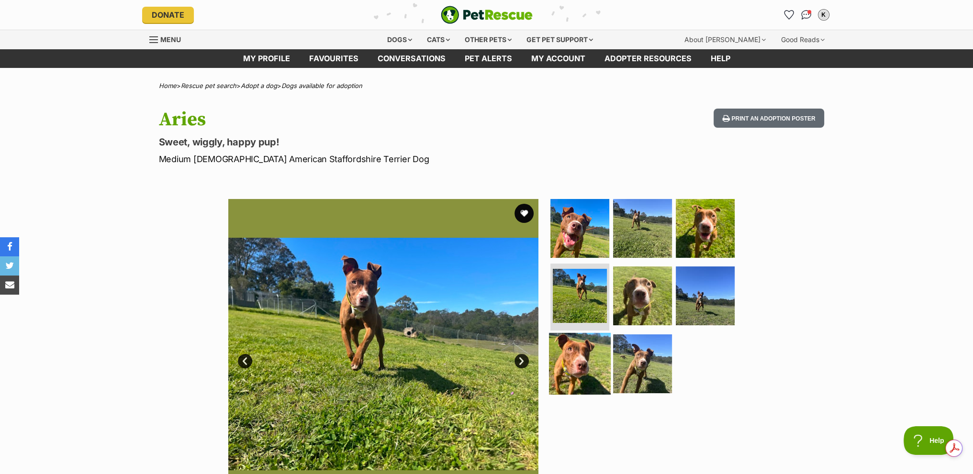
click at [580, 374] on img at bounding box center [580, 364] width 62 height 62
